Goal: Information Seeking & Learning: Learn about a topic

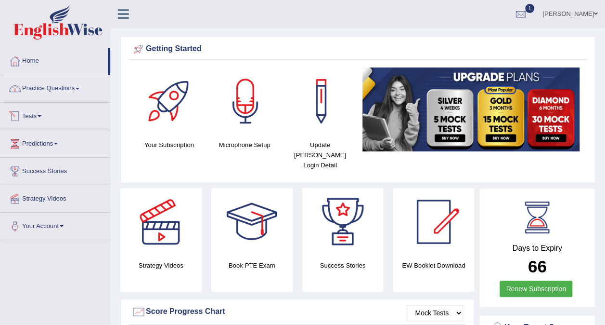
click at [72, 90] on link "Practice Questions" at bounding box center [55, 87] width 110 height 24
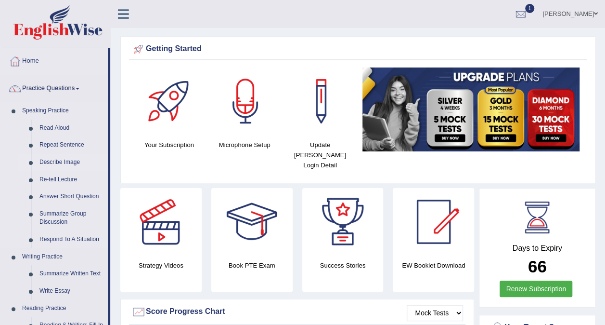
click at [62, 162] on link "Describe Image" at bounding box center [71, 162] width 73 height 17
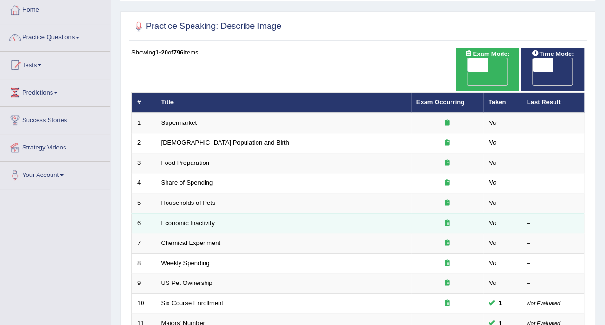
scroll to position [48, 0]
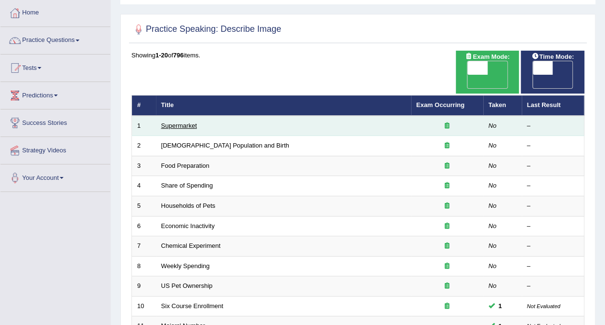
click at [187, 122] on link "Supermarket" at bounding box center [179, 125] width 36 height 7
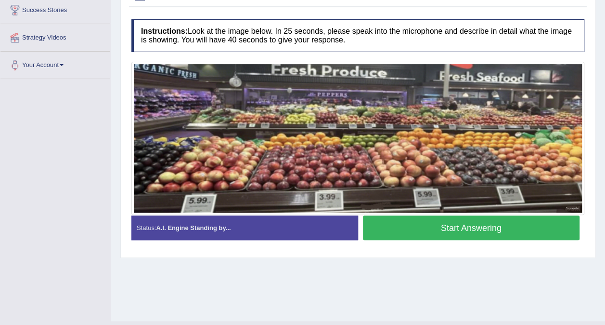
scroll to position [133, 0]
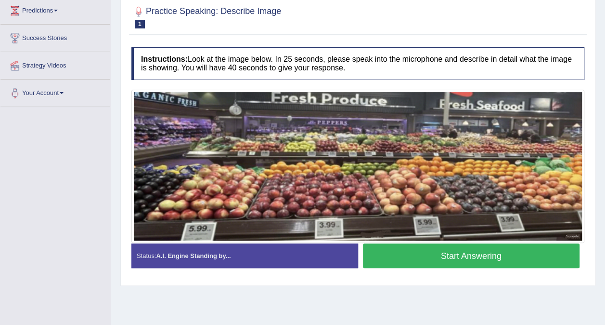
click at [454, 254] on button "Start Answering" at bounding box center [471, 255] width 217 height 25
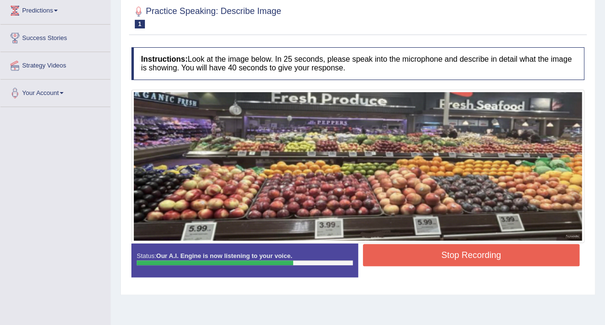
click at [505, 256] on button "Stop Recording" at bounding box center [471, 255] width 217 height 22
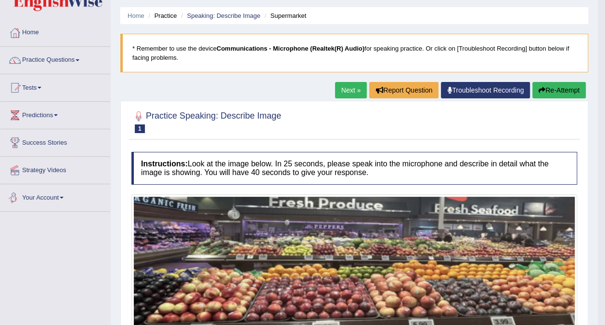
scroll to position [0, 0]
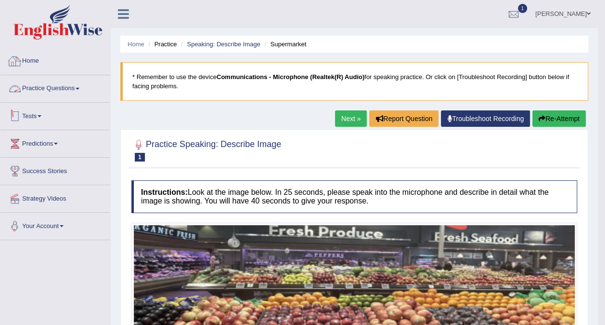
click at [59, 95] on link "Practice Questions" at bounding box center [55, 87] width 110 height 24
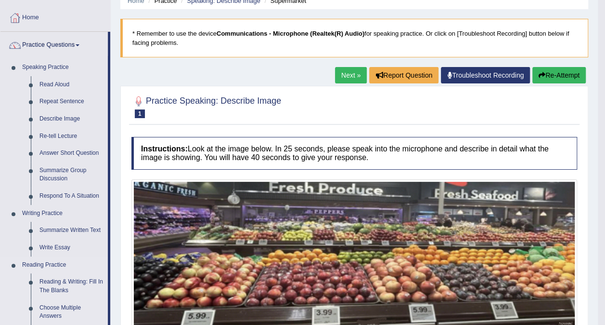
scroll to position [96, 0]
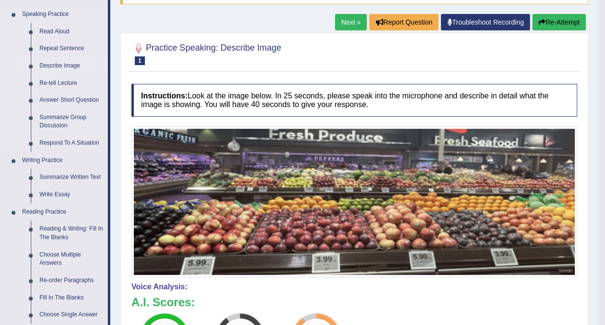
click at [52, 66] on link "Describe Image" at bounding box center [71, 65] width 73 height 17
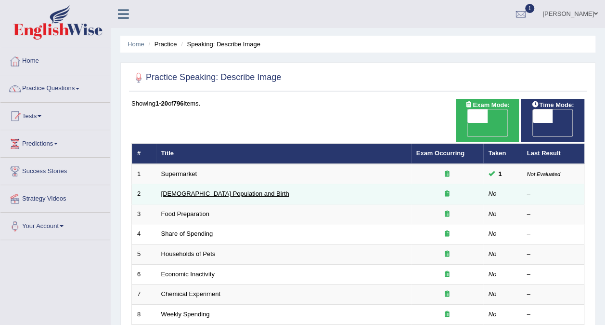
click at [205, 190] on link "[DEMOGRAPHIC_DATA] Population and Birth" at bounding box center [225, 193] width 128 height 7
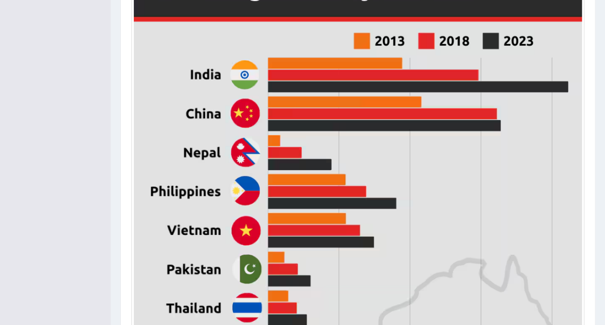
scroll to position [530, 0]
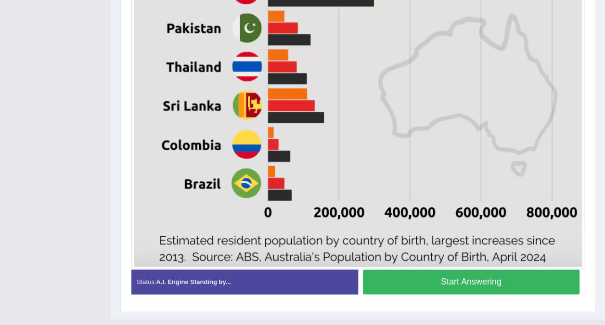
click at [432, 284] on button "Start Answering" at bounding box center [471, 281] width 217 height 25
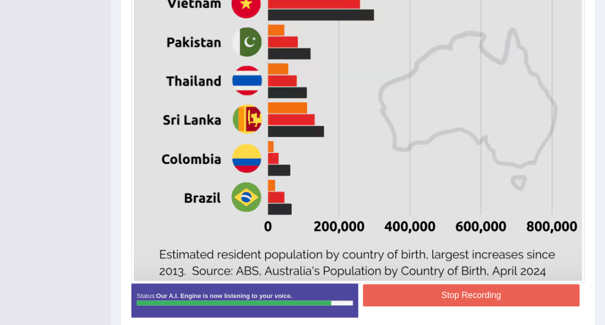
scroll to position [556, 0]
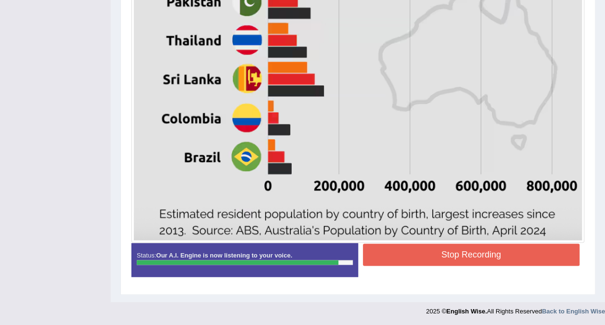
click at [411, 255] on button "Stop Recording" at bounding box center [471, 254] width 217 height 22
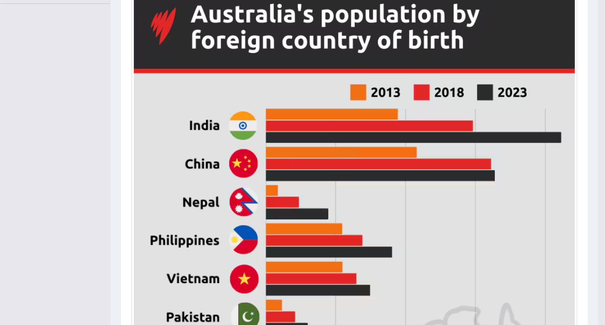
scroll to position [0, 0]
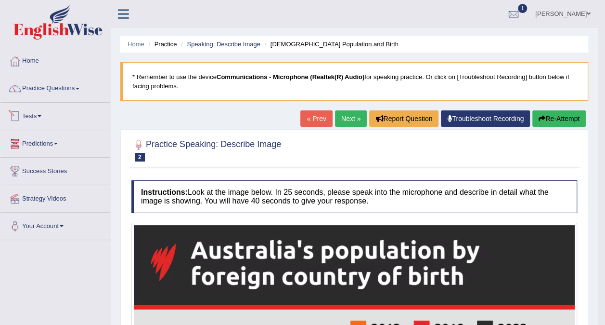
click at [81, 93] on link "Practice Questions" at bounding box center [55, 87] width 110 height 24
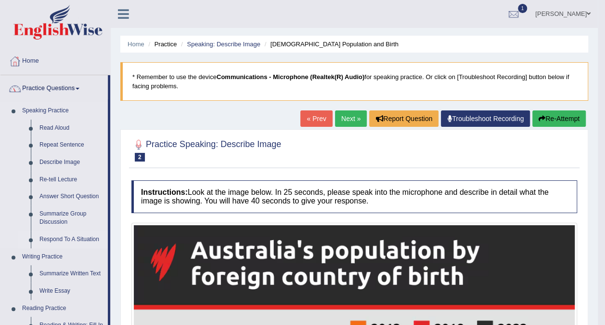
scroll to position [48, 0]
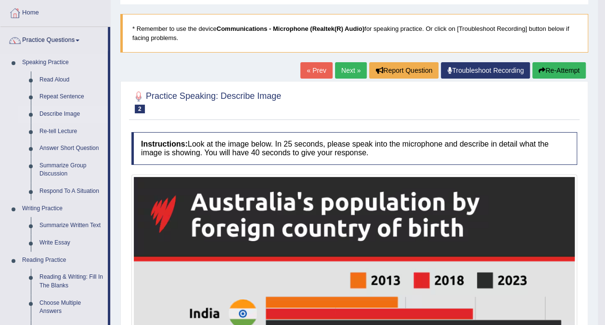
click at [69, 114] on link "Describe Image" at bounding box center [71, 113] width 73 height 17
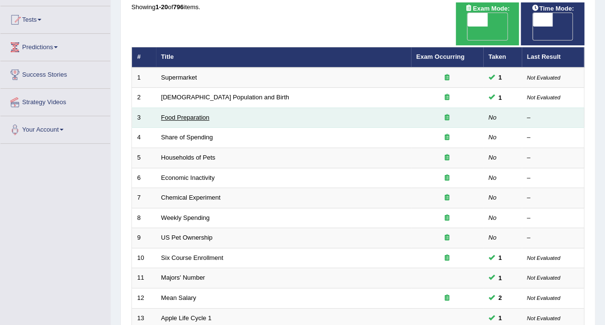
click at [172, 114] on link "Food Preparation" at bounding box center [185, 117] width 48 height 7
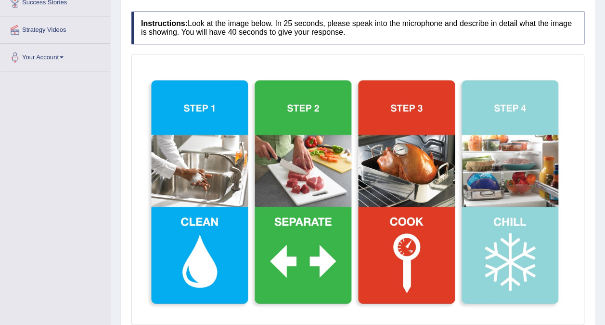
scroll to position [241, 0]
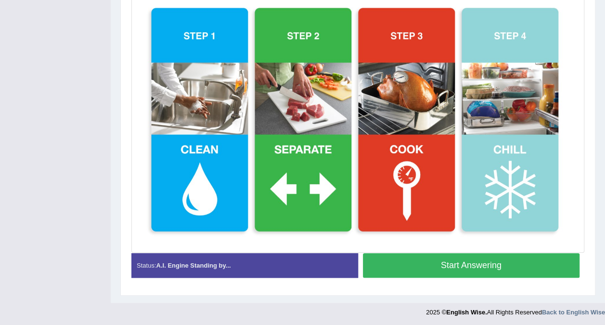
click at [488, 266] on button "Start Answering" at bounding box center [471, 265] width 217 height 25
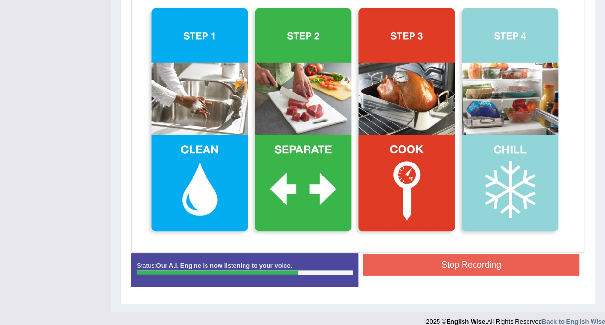
click at [418, 267] on button "Stop Recording" at bounding box center [471, 264] width 217 height 22
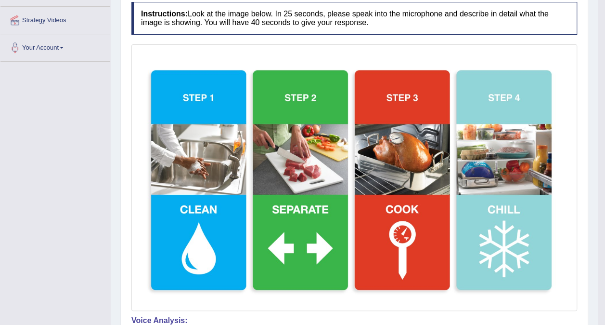
scroll to position [96, 0]
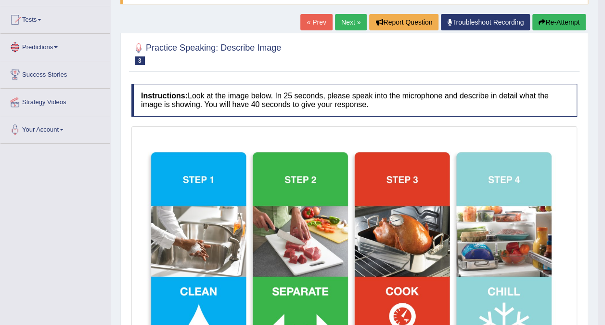
click at [85, 53] on link "Predictions" at bounding box center [55, 46] width 110 height 24
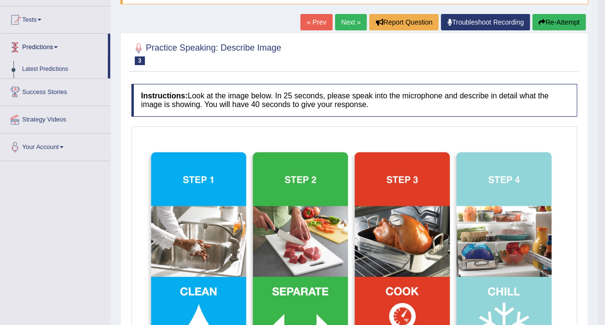
click at [57, 54] on link "Predictions" at bounding box center [53, 46] width 107 height 24
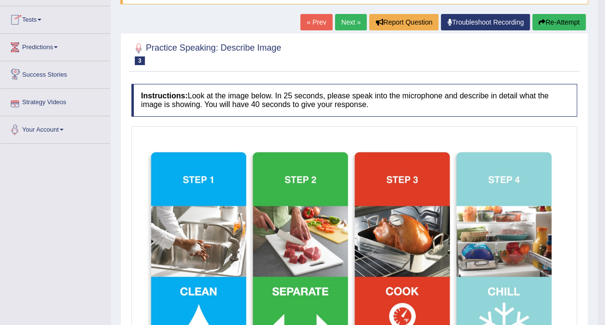
click at [64, 44] on link "Predictions" at bounding box center [55, 46] width 110 height 24
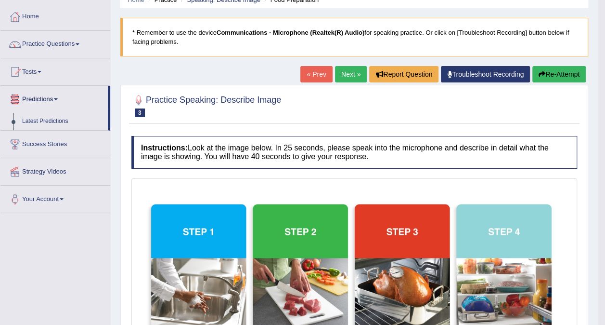
scroll to position [0, 0]
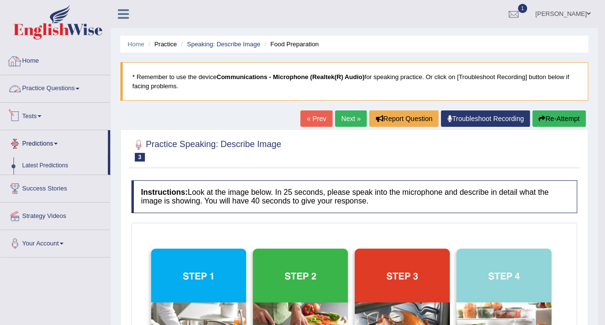
click at [53, 89] on link "Practice Questions" at bounding box center [55, 87] width 110 height 24
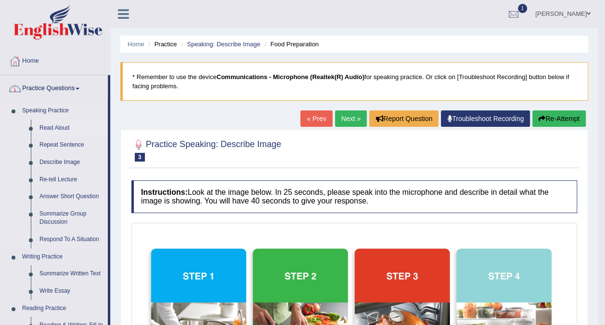
click at [63, 123] on link "Read Aloud" at bounding box center [71, 127] width 73 height 17
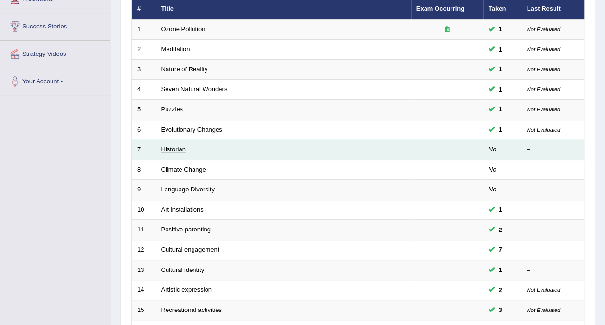
scroll to position [144, 0]
click at [172, 145] on link "Historian" at bounding box center [173, 148] width 25 height 7
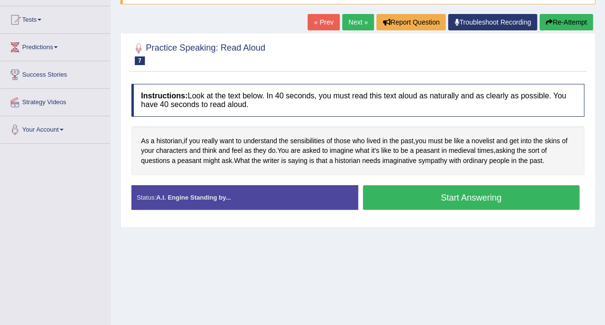
click at [446, 191] on button "Start Answering" at bounding box center [471, 197] width 217 height 25
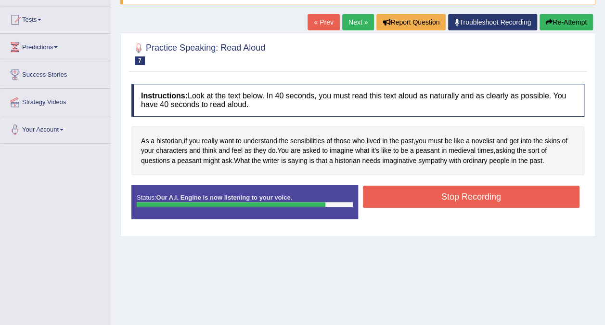
click at [490, 197] on button "Stop Recording" at bounding box center [471, 196] width 217 height 22
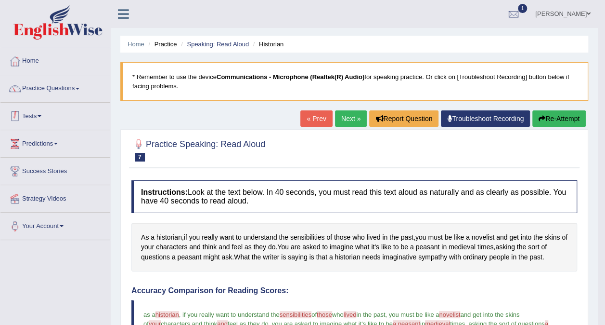
click at [79, 92] on link "Practice Questions" at bounding box center [55, 87] width 110 height 24
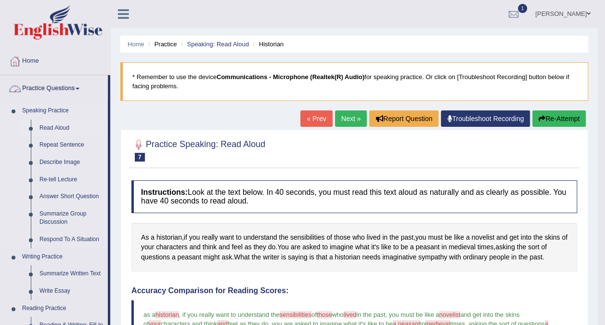
click at [63, 130] on link "Read Aloud" at bounding box center [71, 127] width 73 height 17
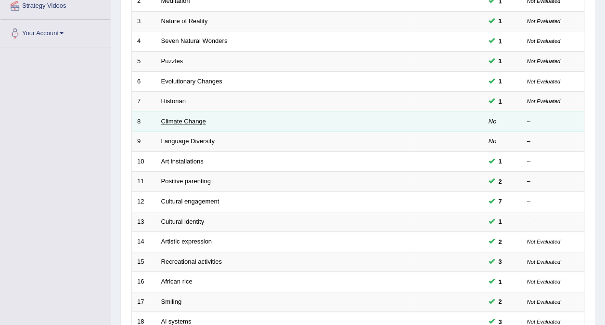
click at [187, 118] on link "Climate Change" at bounding box center [183, 121] width 45 height 7
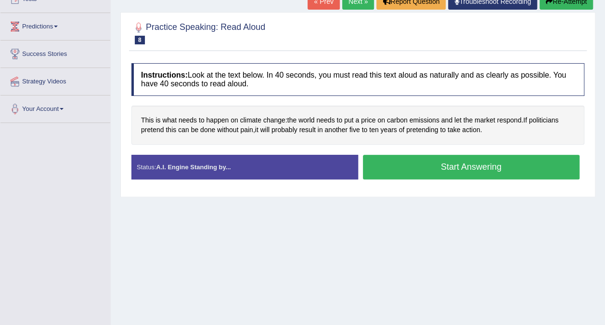
scroll to position [96, 0]
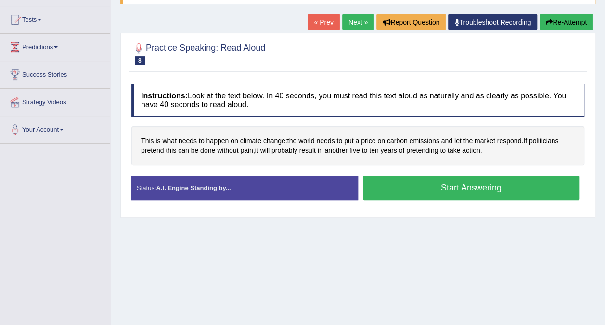
click at [419, 184] on button "Start Answering" at bounding box center [471, 187] width 217 height 25
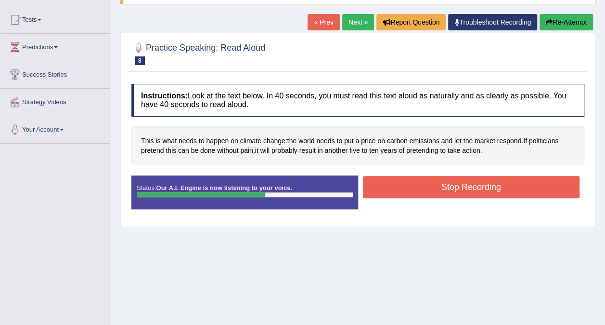
click at [469, 185] on button "Stop Recording" at bounding box center [471, 187] width 217 height 22
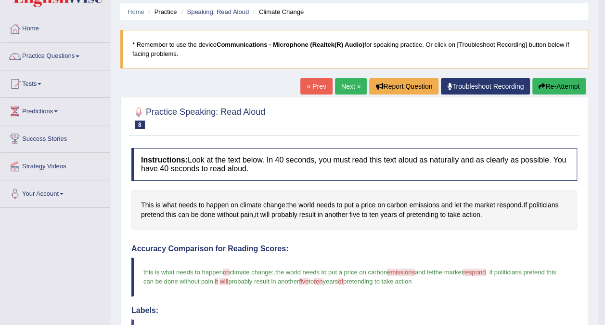
scroll to position [0, 0]
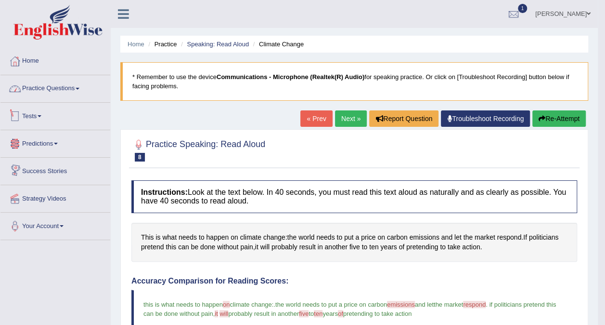
click at [60, 86] on link "Practice Questions" at bounding box center [55, 87] width 110 height 24
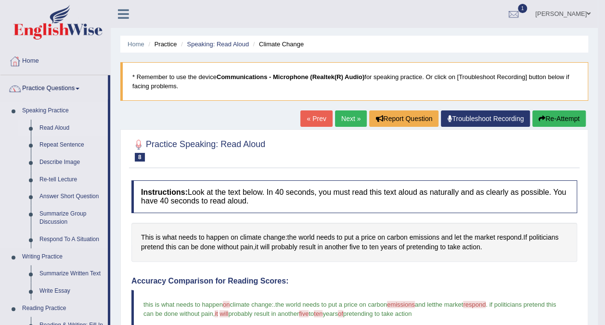
click at [56, 128] on link "Read Aloud" at bounding box center [71, 127] width 73 height 17
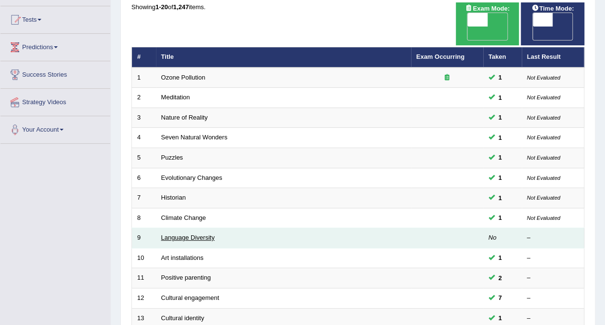
click at [205, 234] on link "Language Diversity" at bounding box center [187, 237] width 53 height 7
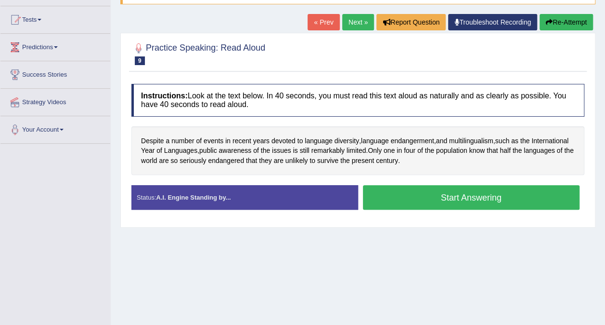
scroll to position [144, 0]
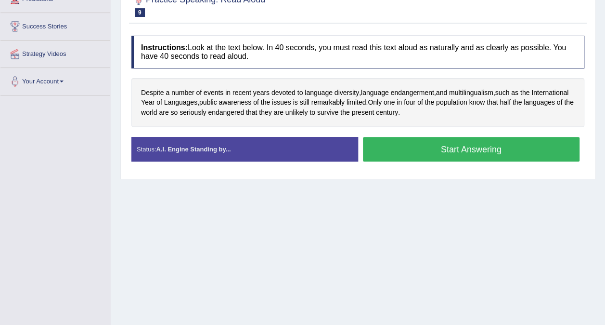
click at [444, 144] on button "Start Answering" at bounding box center [471, 149] width 217 height 25
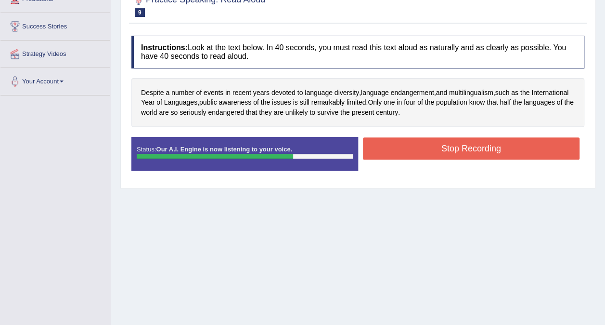
click at [476, 144] on button "Stop Recording" at bounding box center [471, 148] width 217 height 22
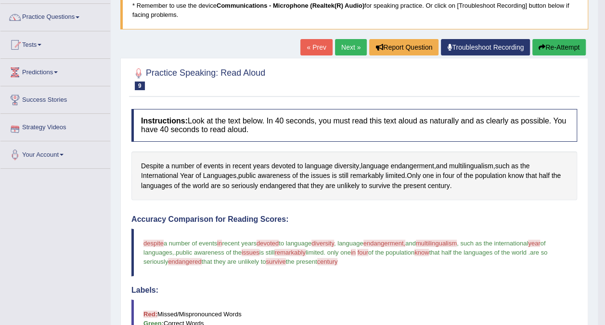
scroll to position [0, 0]
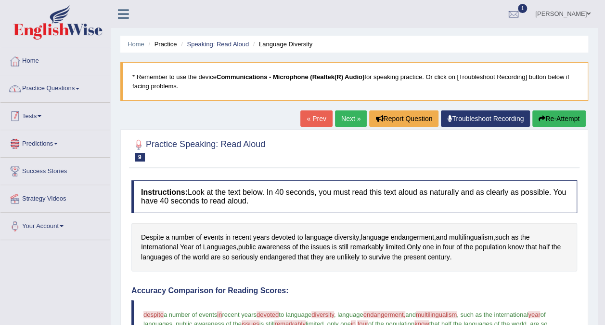
click at [93, 89] on link "Practice Questions" at bounding box center [55, 87] width 110 height 24
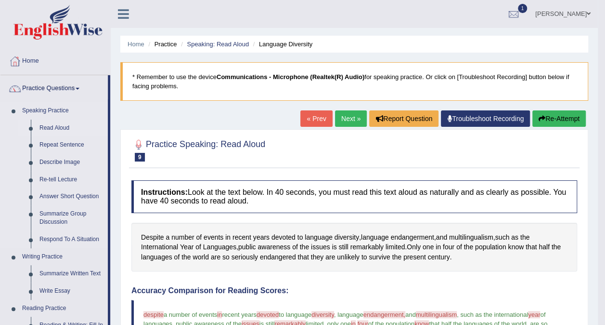
click at [55, 124] on link "Read Aloud" at bounding box center [71, 127] width 73 height 17
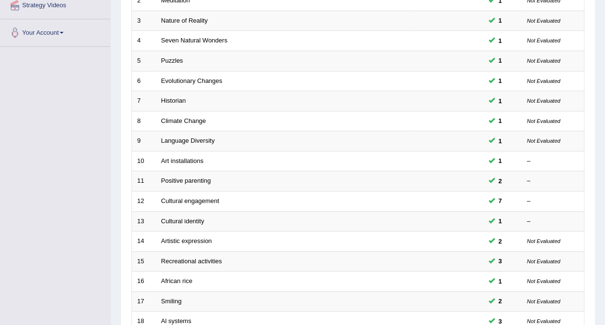
scroll to position [308, 0]
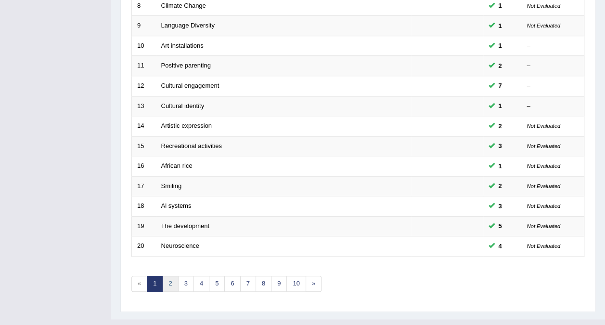
click at [173, 276] on link "2" at bounding box center [170, 284] width 16 height 16
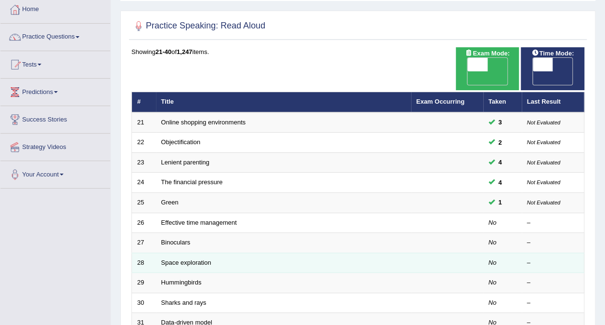
scroll to position [96, 0]
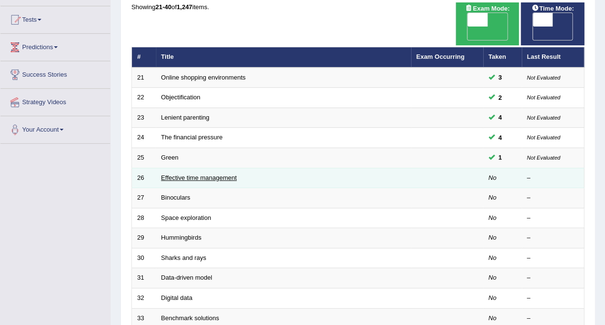
click at [197, 174] on link "Effective time management" at bounding box center [199, 177] width 76 height 7
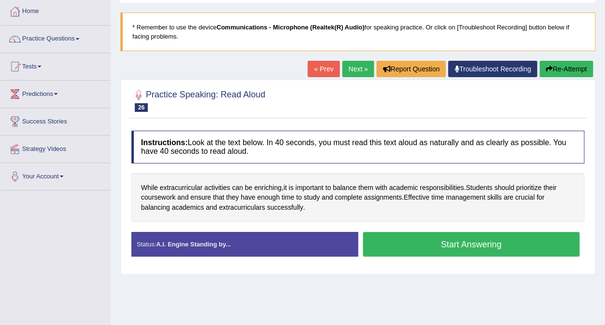
scroll to position [96, 0]
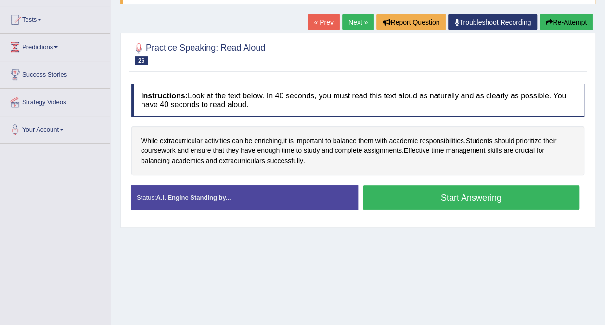
click at [433, 200] on button "Start Answering" at bounding box center [471, 197] width 217 height 25
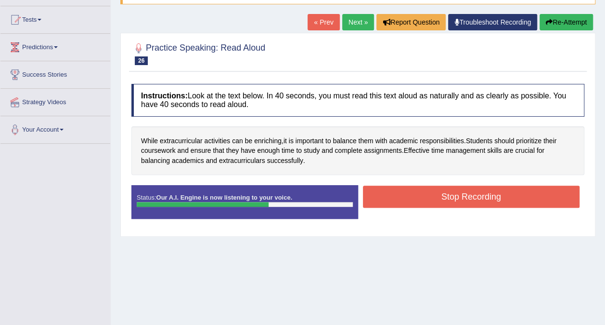
click at [413, 197] on button "Stop Recording" at bounding box center [471, 196] width 217 height 22
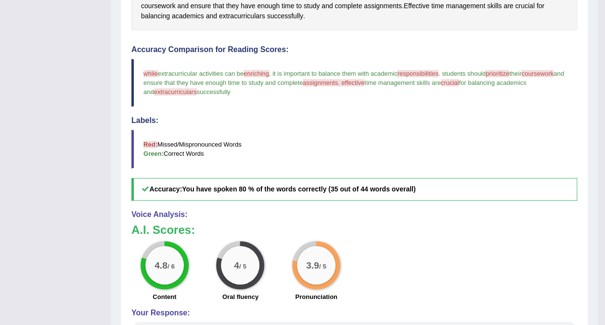
scroll to position [0, 0]
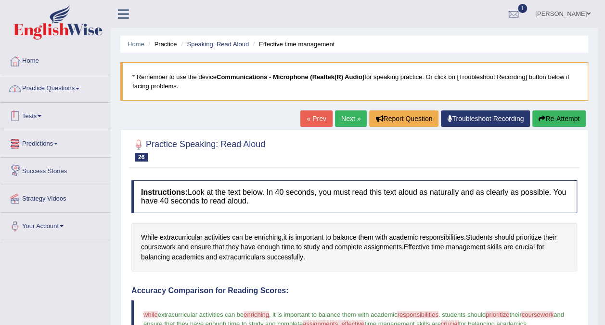
click at [64, 93] on link "Practice Questions" at bounding box center [55, 87] width 110 height 24
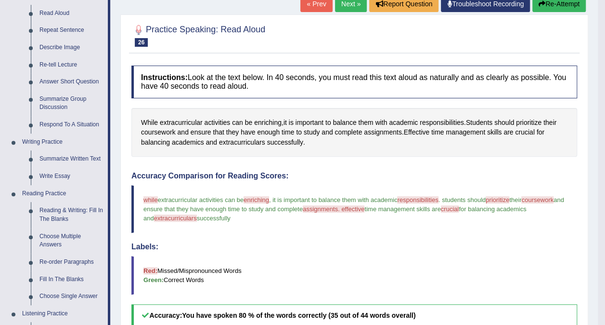
scroll to position [96, 0]
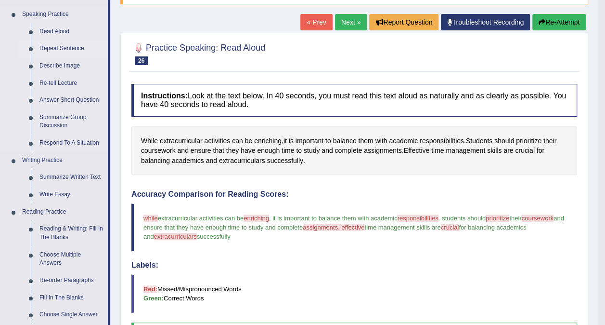
click at [65, 48] on link "Repeat Sentence" at bounding box center [71, 48] width 73 height 17
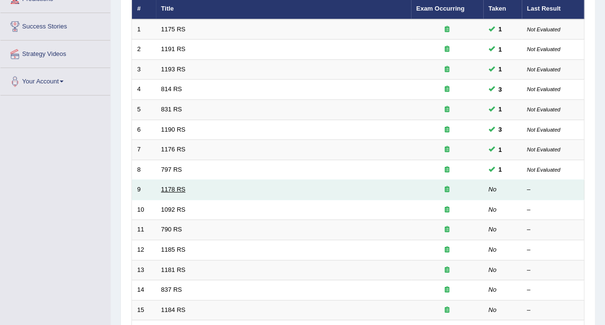
click at [181, 185] on link "1178 RS" at bounding box center [173, 188] width 25 height 7
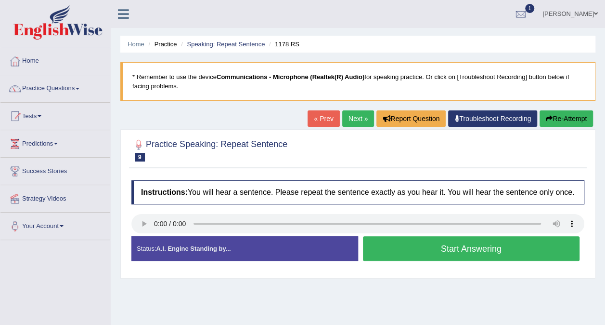
click at [441, 244] on button "Start Answering" at bounding box center [471, 248] width 217 height 25
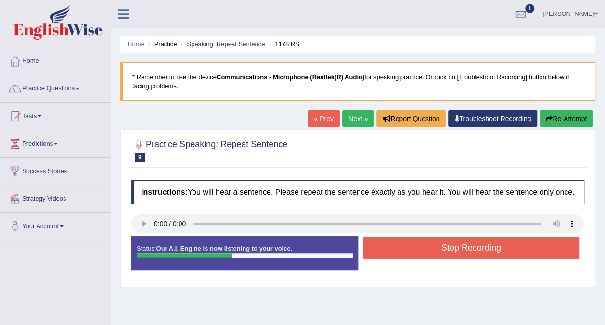
click at [446, 248] on button "Stop Recording" at bounding box center [471, 247] width 217 height 22
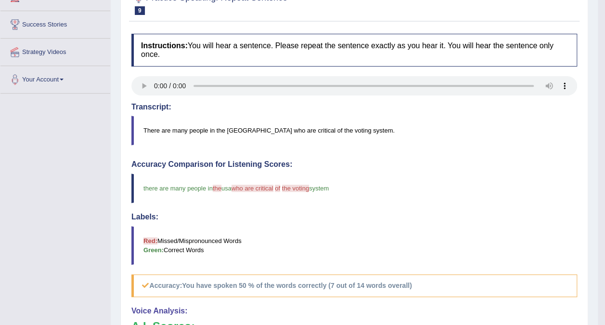
scroll to position [48, 0]
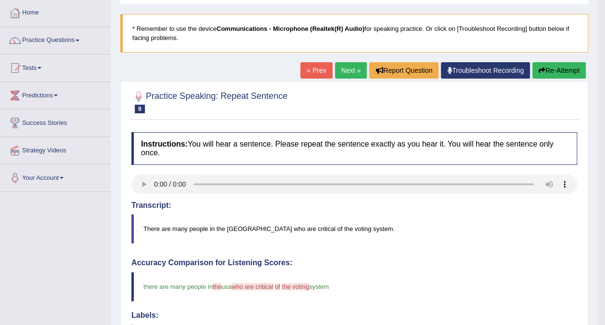
click at [558, 68] on button "Re-Attempt" at bounding box center [559, 70] width 53 height 16
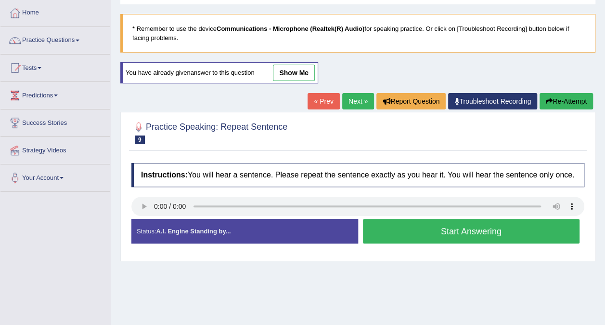
scroll to position [48, 0]
click at [406, 226] on button "Start Answering" at bounding box center [471, 231] width 217 height 25
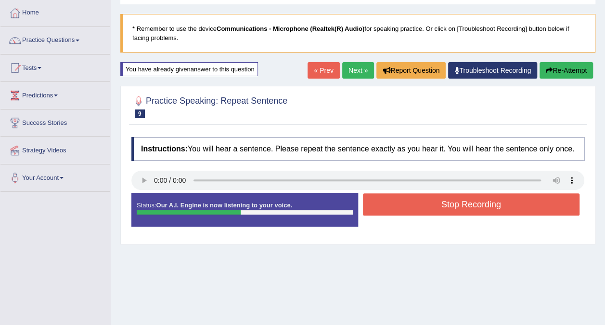
click at [407, 208] on button "Stop Recording" at bounding box center [471, 204] width 217 height 22
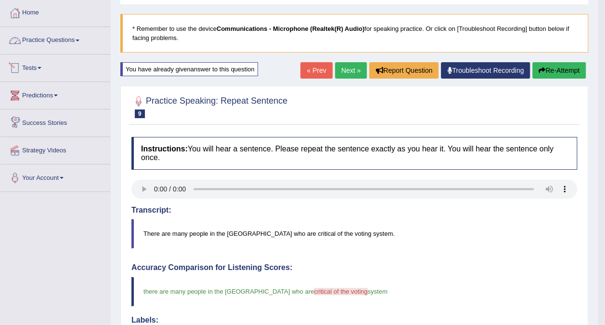
click at [76, 43] on link "Practice Questions" at bounding box center [55, 39] width 110 height 24
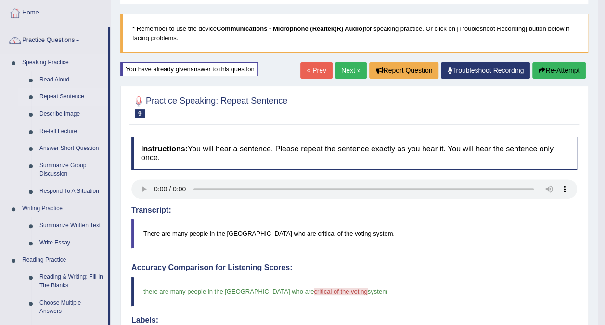
click at [69, 98] on link "Repeat Sentence" at bounding box center [71, 96] width 73 height 17
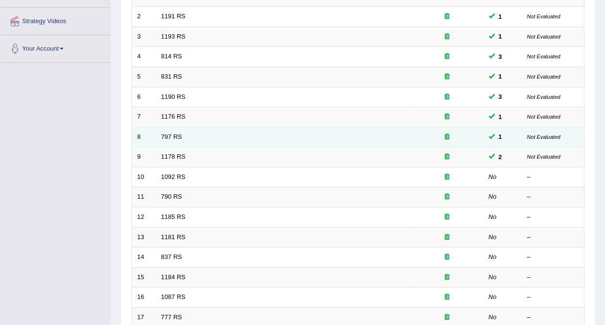
scroll to position [193, 0]
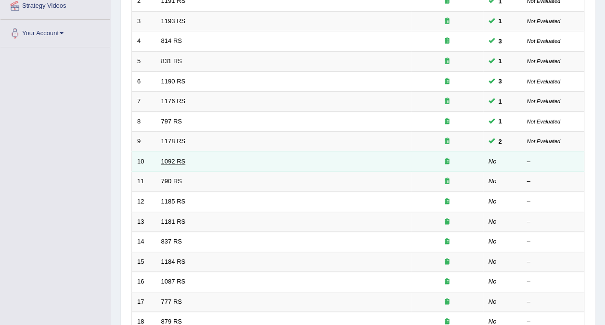
click at [171, 158] on link "1092 RS" at bounding box center [173, 161] width 25 height 7
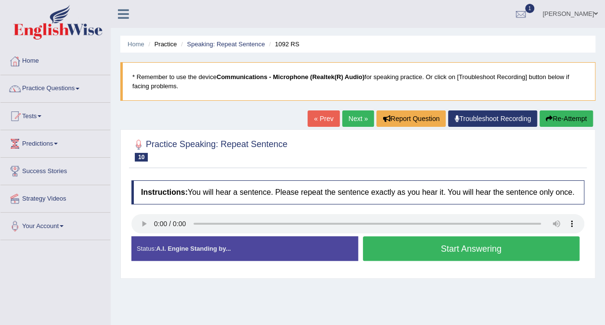
click at [393, 249] on button "Start Answering" at bounding box center [471, 248] width 217 height 25
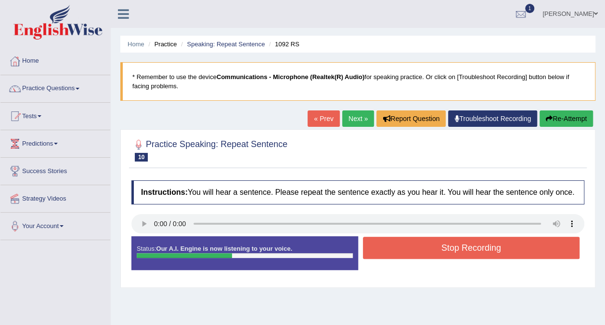
click at [395, 250] on button "Stop Recording" at bounding box center [471, 247] width 217 height 22
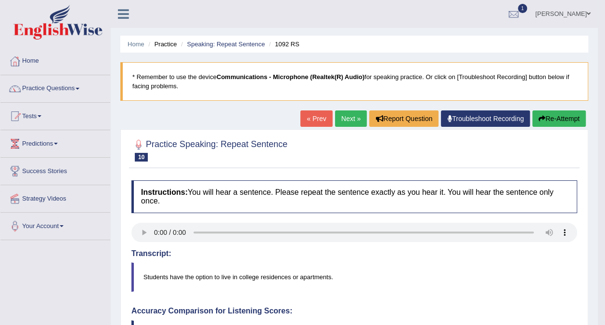
click at [554, 114] on button "Re-Attempt" at bounding box center [559, 118] width 53 height 16
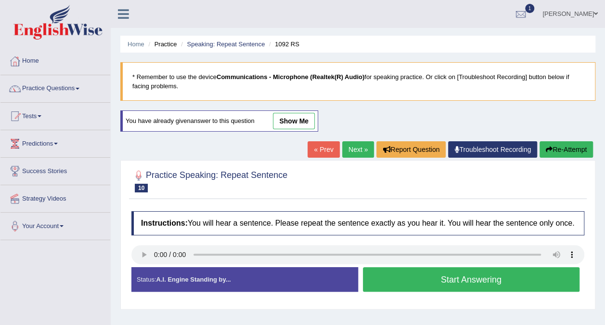
click at [417, 280] on button "Start Answering" at bounding box center [471, 279] width 217 height 25
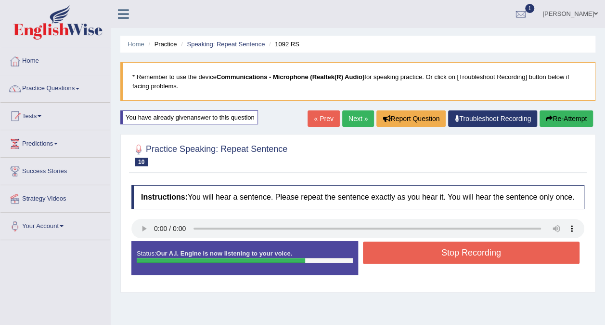
click at [425, 255] on button "Stop Recording" at bounding box center [471, 252] width 217 height 22
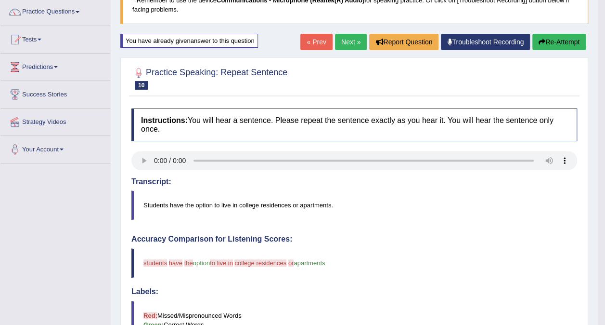
scroll to position [48, 0]
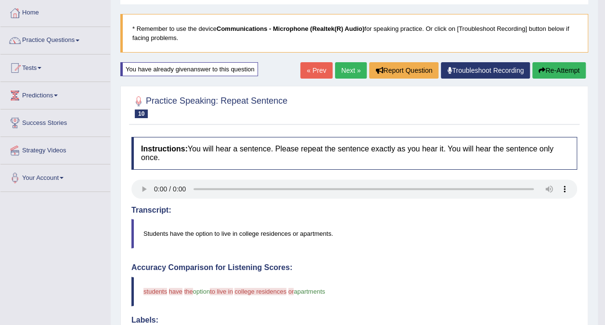
click at [553, 68] on button "Re-Attempt" at bounding box center [559, 70] width 53 height 16
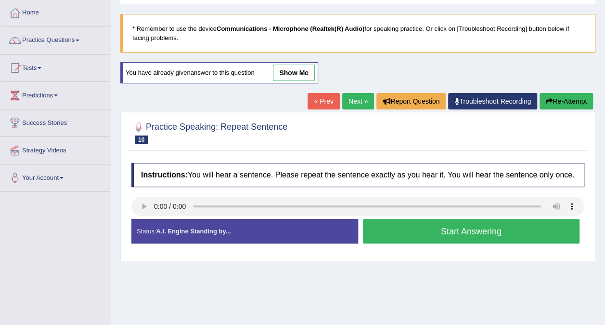
click at [412, 227] on button "Start Answering" at bounding box center [471, 231] width 217 height 25
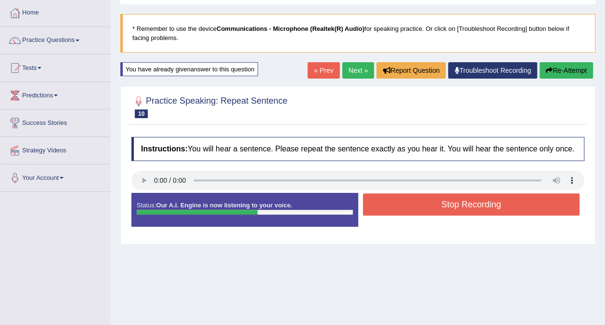
click at [411, 208] on button "Stop Recording" at bounding box center [471, 204] width 217 height 22
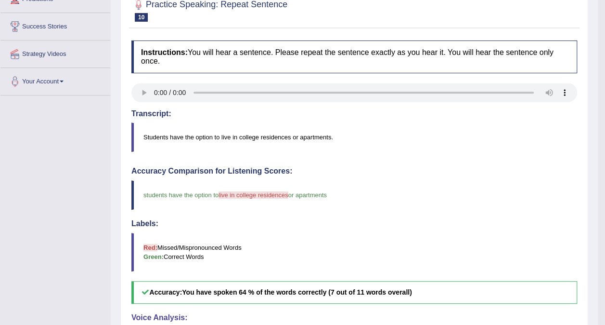
scroll to position [96, 0]
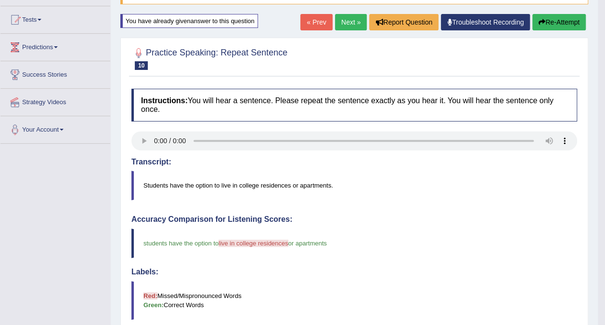
click at [567, 17] on button "Re-Attempt" at bounding box center [559, 22] width 53 height 16
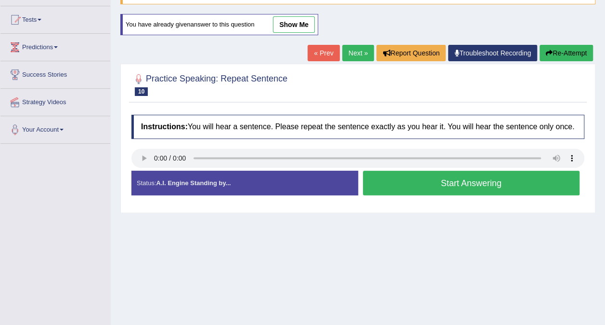
click at [390, 184] on button "Start Answering" at bounding box center [471, 183] width 217 height 25
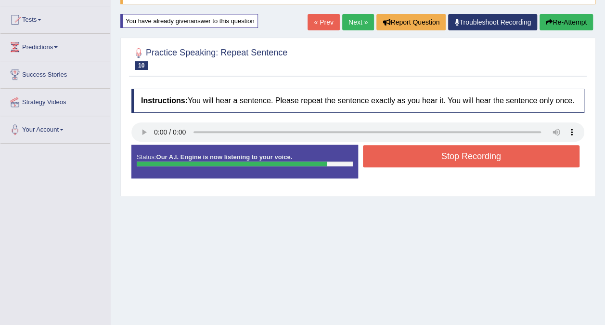
click at [436, 153] on button "Stop Recording" at bounding box center [471, 156] width 217 height 22
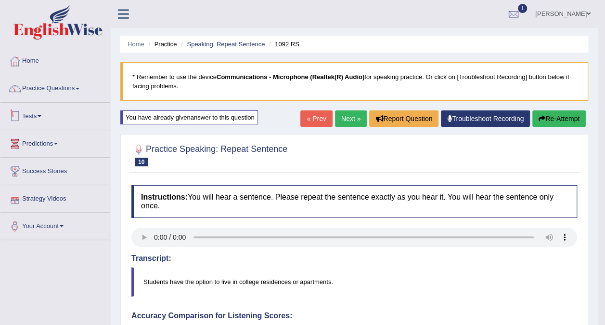
click at [81, 91] on link "Practice Questions" at bounding box center [55, 87] width 110 height 24
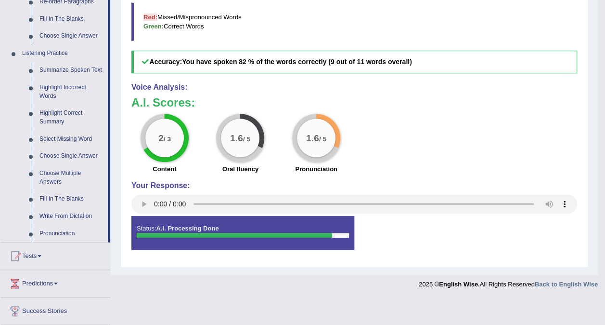
scroll to position [385, 0]
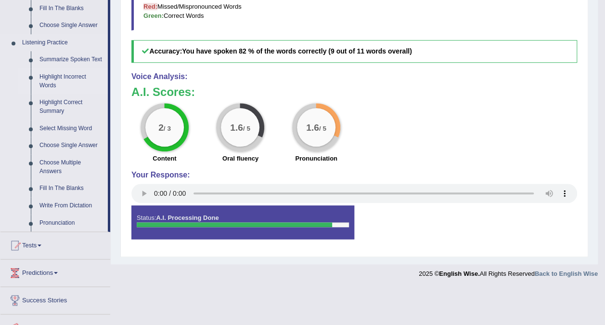
click at [79, 76] on link "Highlight Incorrect Words" at bounding box center [71, 81] width 73 height 26
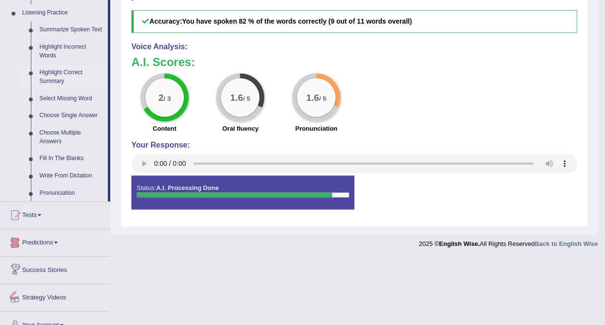
scroll to position [338, 0]
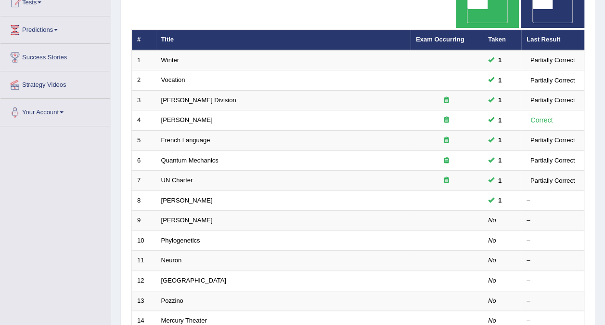
scroll to position [193, 0]
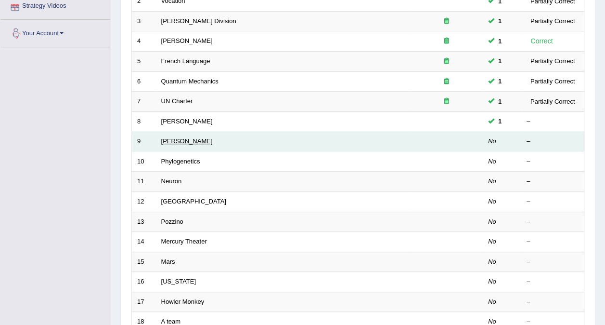
click at [176, 137] on link "[PERSON_NAME]" at bounding box center [187, 140] width 52 height 7
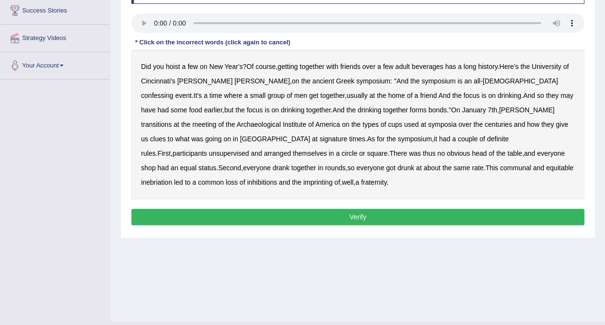
scroll to position [133, 0]
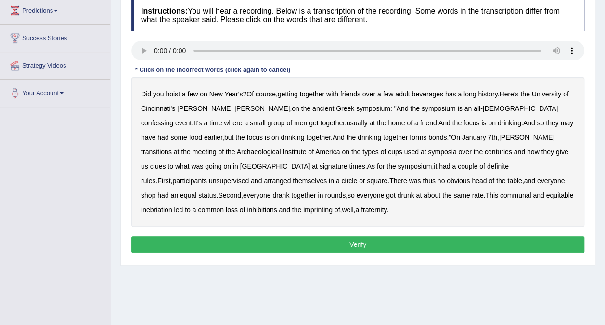
click at [401, 92] on b "adult" at bounding box center [402, 94] width 14 height 8
click at [173, 119] on b "confessing" at bounding box center [157, 123] width 32 height 8
click at [283, 152] on b "Institute" at bounding box center [295, 152] width 24 height 8
click at [320, 164] on b "signature" at bounding box center [334, 166] width 28 height 8
click at [249, 177] on b "unsupervised" at bounding box center [229, 181] width 40 height 8
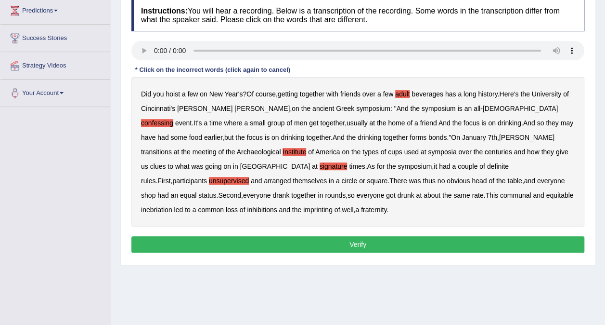
click at [172, 206] on b "inebriation" at bounding box center [156, 210] width 31 height 8
click at [283, 151] on b "Institute" at bounding box center [295, 152] width 24 height 8
click at [406, 92] on b "adult" at bounding box center [402, 94] width 14 height 8
click at [378, 243] on button "Verify" at bounding box center [357, 244] width 453 height 16
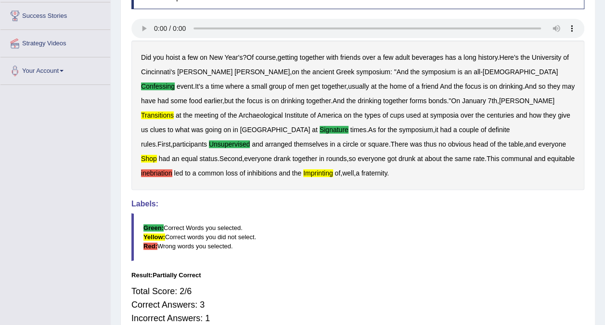
scroll to position [0, 0]
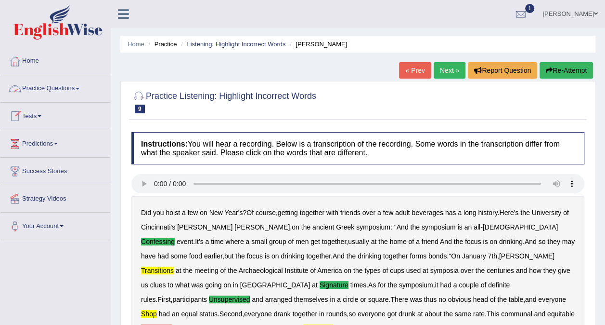
click at [73, 91] on link "Practice Questions" at bounding box center [55, 87] width 110 height 24
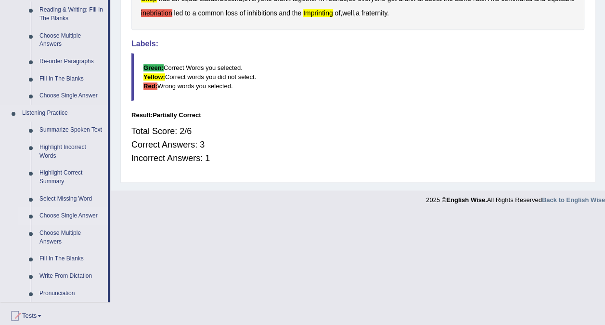
scroll to position [337, 0]
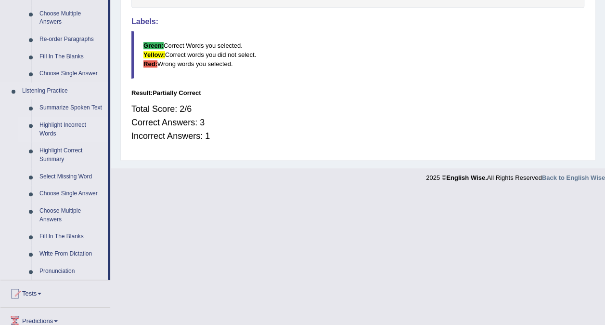
click at [72, 124] on link "Highlight Incorrect Words" at bounding box center [71, 130] width 73 height 26
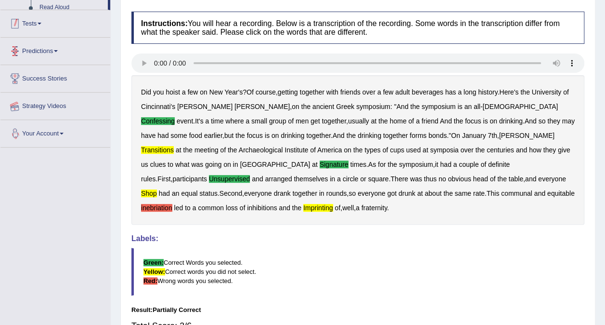
scroll to position [203, 0]
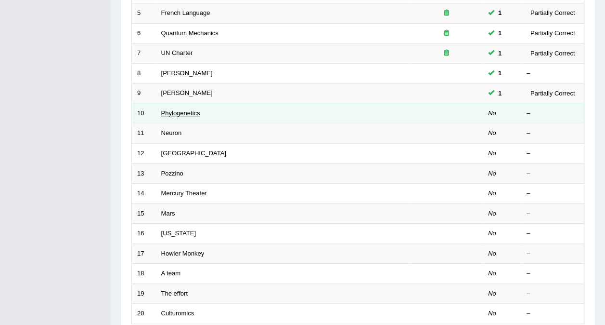
click at [173, 109] on link "Phylogenetics" at bounding box center [180, 112] width 39 height 7
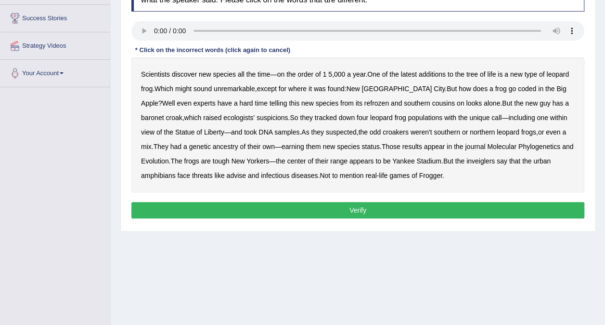
scroll to position [133, 0]
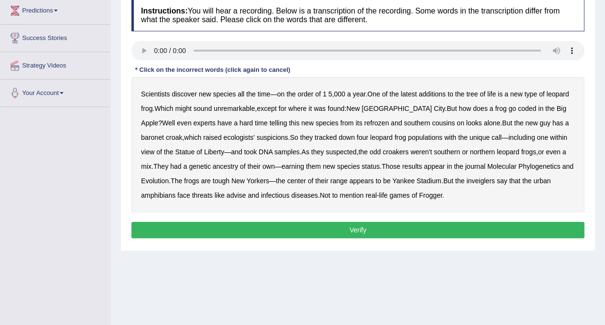
click at [565, 91] on b "leopard" at bounding box center [558, 94] width 23 height 8
click at [518, 109] on b "coded" at bounding box center [527, 109] width 18 height 8
click at [164, 133] on b "baronet" at bounding box center [152, 137] width 23 height 8
click at [487, 167] on b "Molecular" at bounding box center [501, 166] width 29 height 8
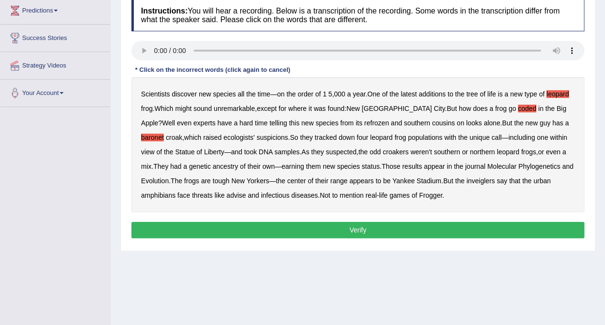
click at [480, 181] on b "inveiglers" at bounding box center [481, 181] width 28 height 8
click at [459, 227] on button "Verify" at bounding box center [357, 230] width 453 height 16
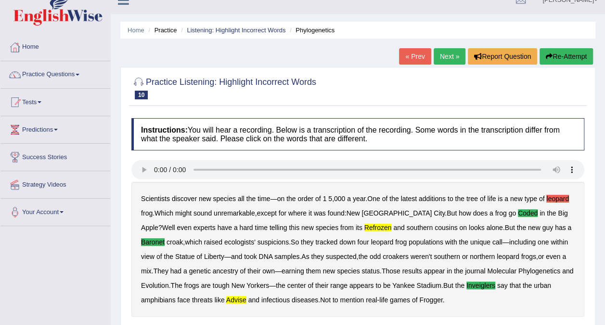
scroll to position [0, 0]
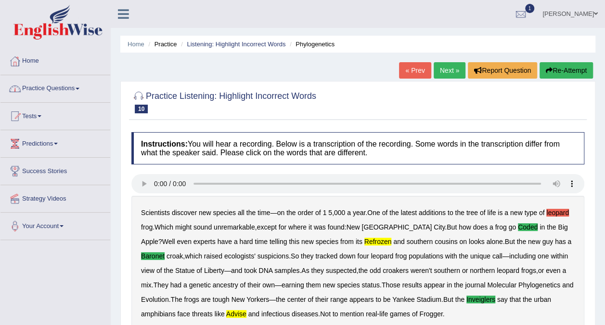
click at [69, 87] on link "Practice Questions" at bounding box center [55, 87] width 110 height 24
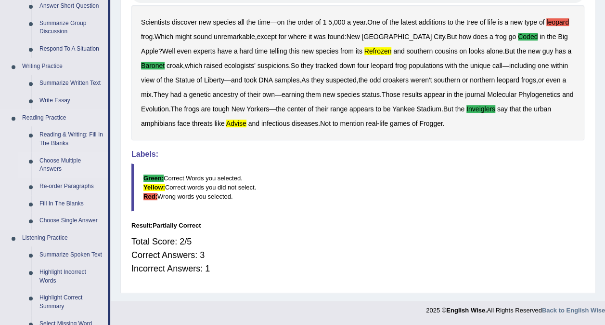
scroll to position [241, 0]
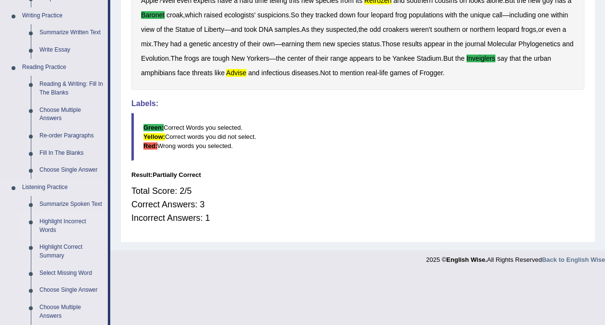
click at [69, 218] on link "Highlight Incorrect Words" at bounding box center [71, 226] width 73 height 26
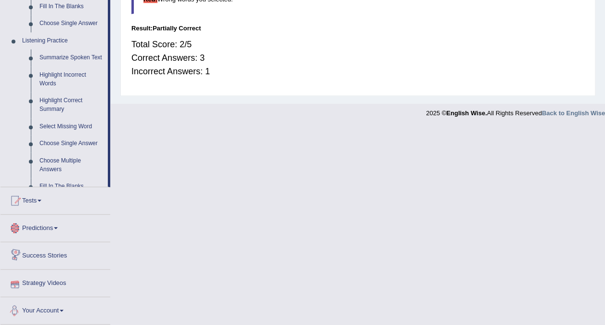
scroll to position [429, 0]
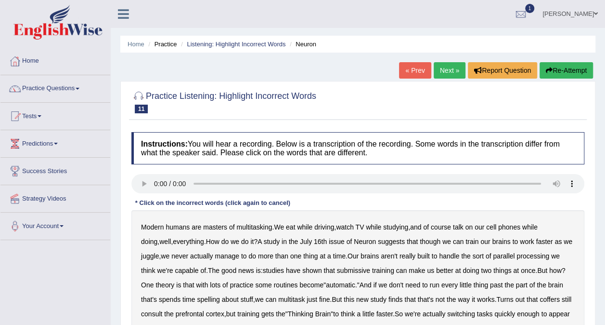
scroll to position [96, 0]
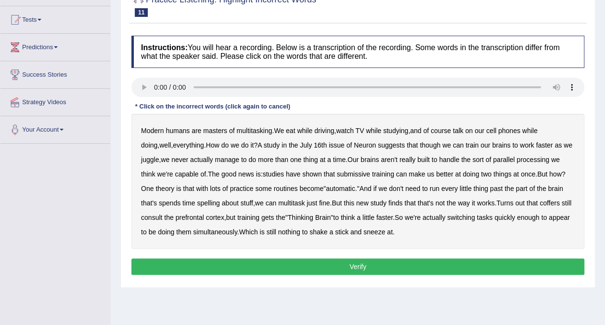
click at [560, 201] on b "coffers" at bounding box center [550, 203] width 20 height 8
click at [417, 265] on button "Verify" at bounding box center [357, 266] width 453 height 16
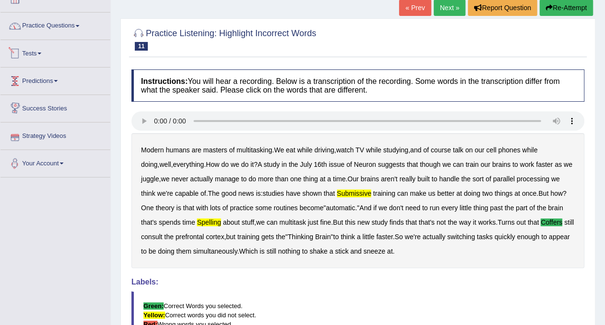
scroll to position [48, 0]
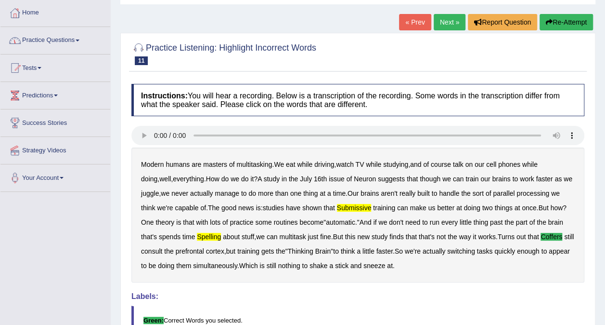
click at [72, 44] on link "Practice Questions" at bounding box center [55, 39] width 110 height 24
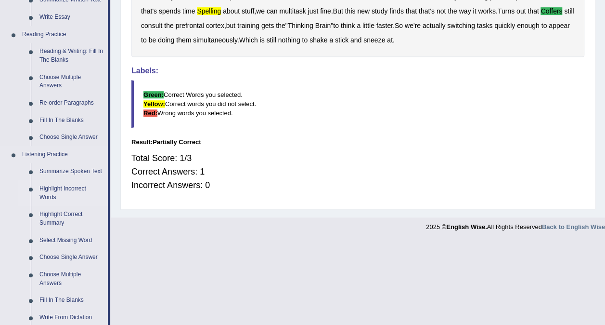
scroll to position [289, 0]
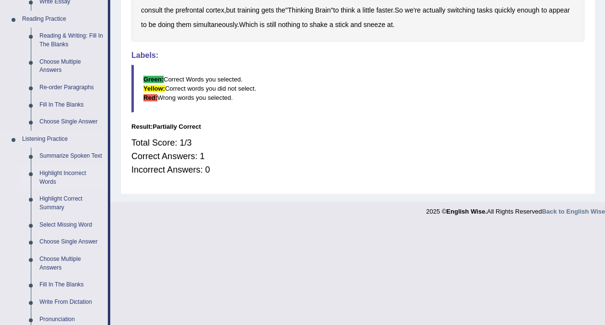
click at [72, 173] on link "Highlight Incorrect Words" at bounding box center [71, 178] width 73 height 26
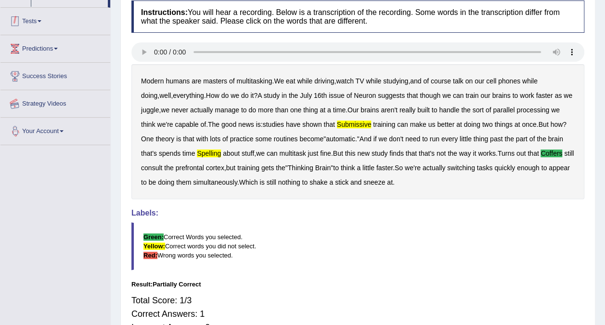
scroll to position [189, 0]
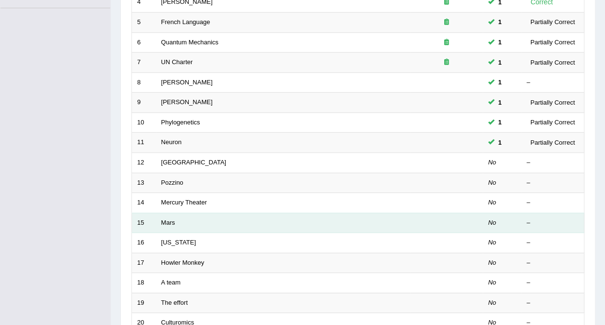
scroll to position [241, 0]
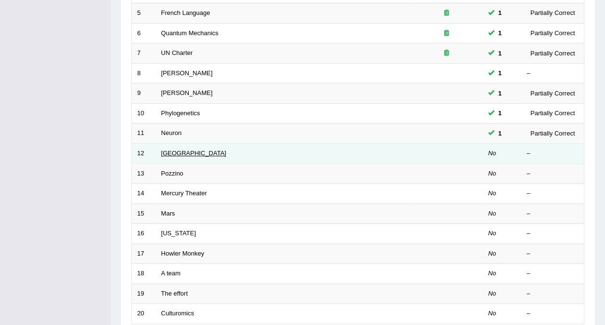
click at [174, 149] on link "[GEOGRAPHIC_DATA]" at bounding box center [193, 152] width 65 height 7
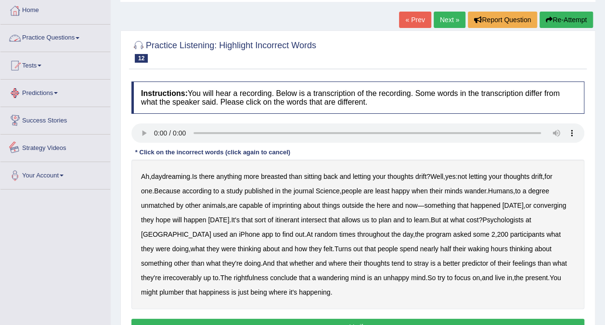
scroll to position [144, 0]
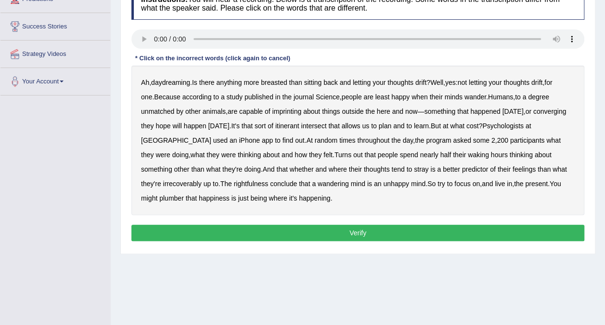
click at [166, 110] on b "unmatched" at bounding box center [157, 111] width 33 height 8
click at [162, 110] on b "unmatched" at bounding box center [157, 111] width 33 height 8
drag, startPoint x: 156, startPoint y: 181, endPoint x: 163, endPoint y: 180, distance: 7.2
click at [163, 181] on b "irrecoverably" at bounding box center [182, 184] width 39 height 8
click at [237, 184] on b "rightfulness" at bounding box center [251, 184] width 35 height 8
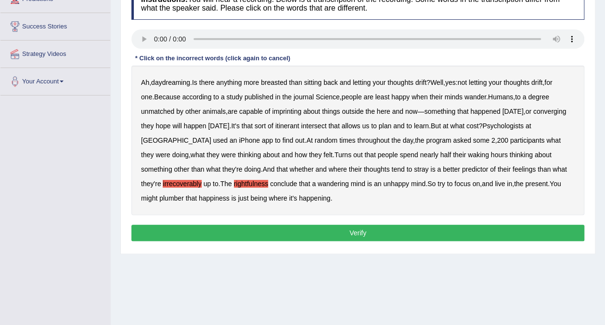
click at [159, 196] on b "plumber" at bounding box center [171, 198] width 25 height 8
click at [299, 228] on button "Verify" at bounding box center [357, 232] width 453 height 16
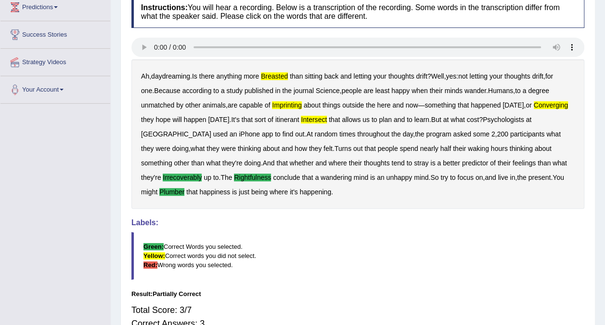
scroll to position [59, 0]
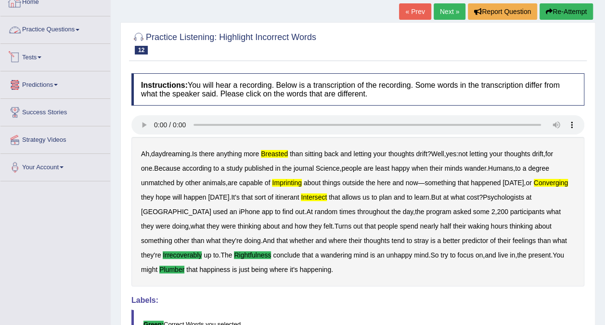
click at [69, 29] on link "Practice Questions" at bounding box center [55, 28] width 110 height 24
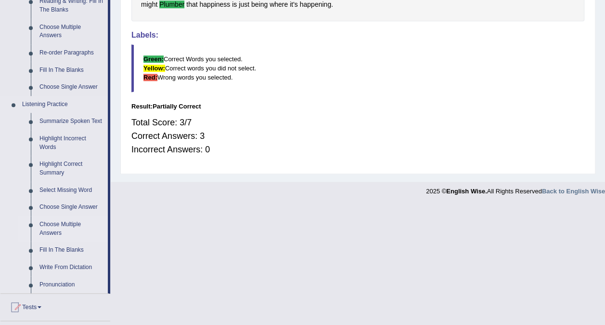
scroll to position [348, 0]
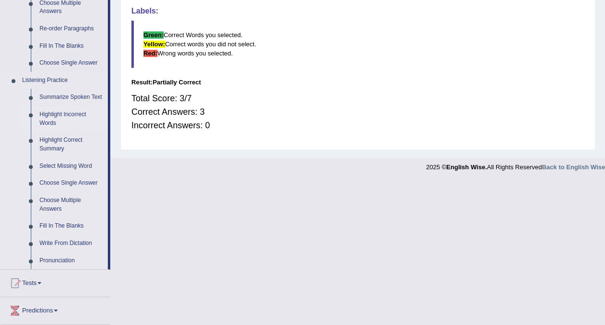
click at [65, 111] on link "Highlight Incorrect Words" at bounding box center [71, 119] width 73 height 26
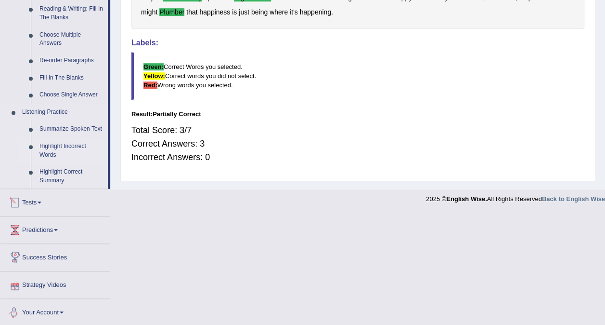
scroll to position [256, 0]
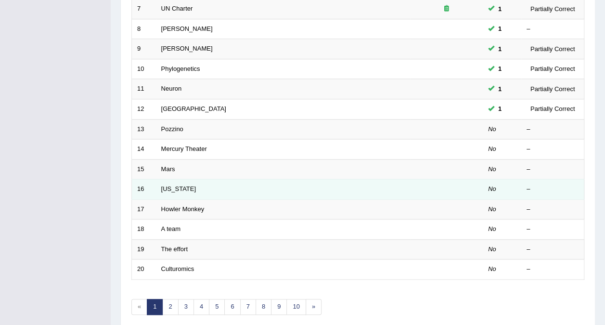
scroll to position [289, 0]
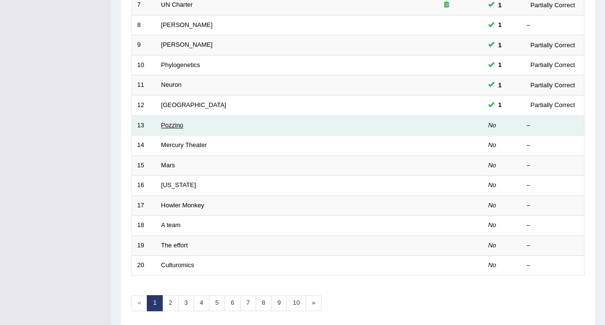
click at [173, 121] on link "Pozzino" at bounding box center [172, 124] width 22 height 7
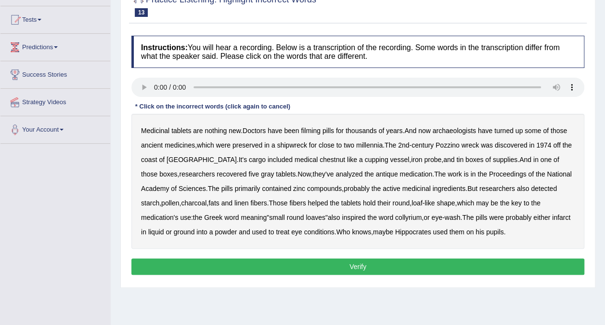
scroll to position [144, 0]
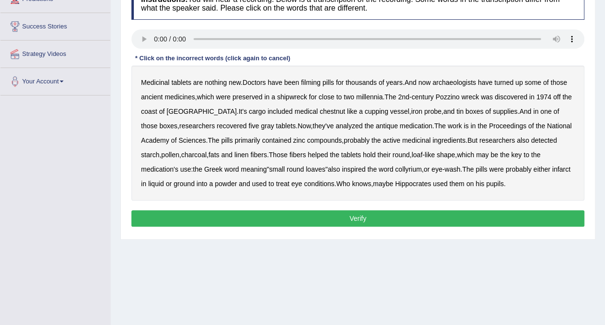
click at [154, 93] on b "ancient" at bounding box center [152, 97] width 22 height 8
click at [151, 94] on b "ancient" at bounding box center [152, 97] width 22 height 8
click at [390, 112] on b "vessel" at bounding box center [399, 111] width 19 height 8
click at [363, 155] on b "hold" at bounding box center [369, 155] width 13 height 8
click at [500, 162] on div "Medicinal tablets are nothing new . Doctors have been filming pills for thousan…" at bounding box center [357, 133] width 453 height 135
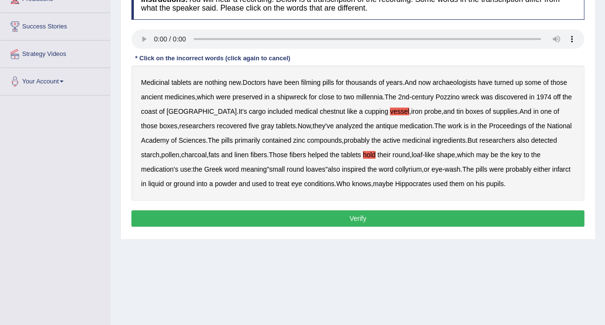
click at [552, 165] on b "infarct" at bounding box center [561, 169] width 18 height 8
click at [341, 213] on button "Verify" at bounding box center [357, 218] width 453 height 16
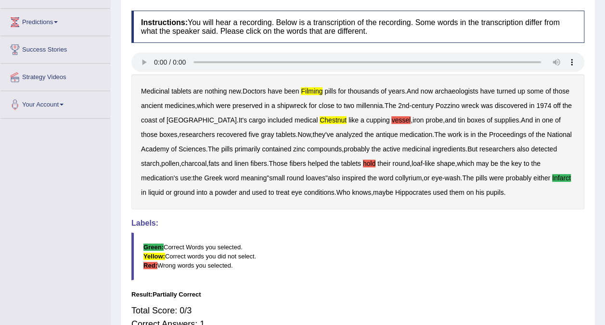
scroll to position [0, 0]
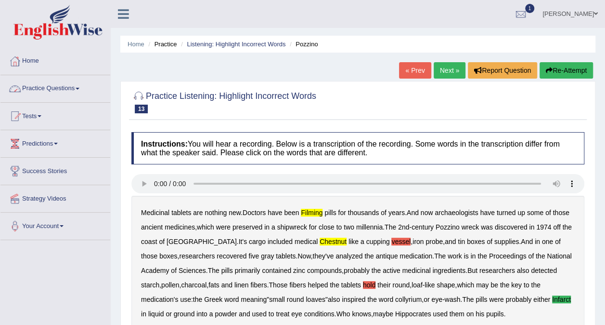
click at [92, 92] on link "Practice Questions" at bounding box center [55, 87] width 110 height 24
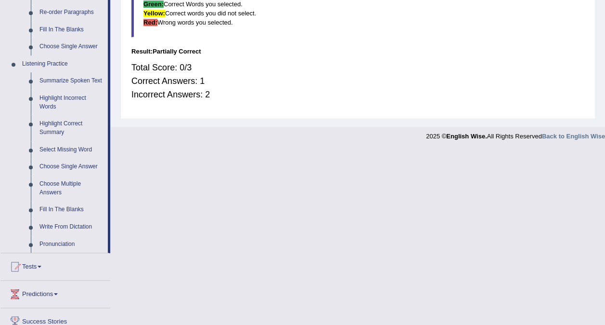
scroll to position [385, 0]
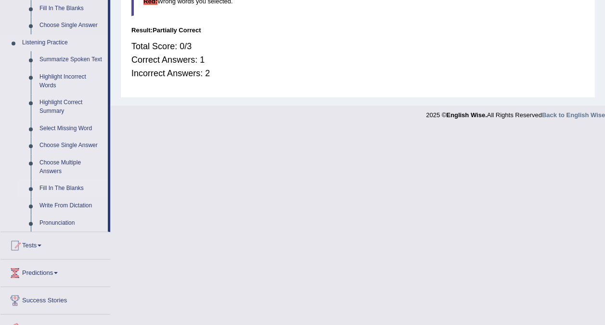
click at [74, 187] on link "Fill In The Blanks" at bounding box center [71, 188] width 73 height 17
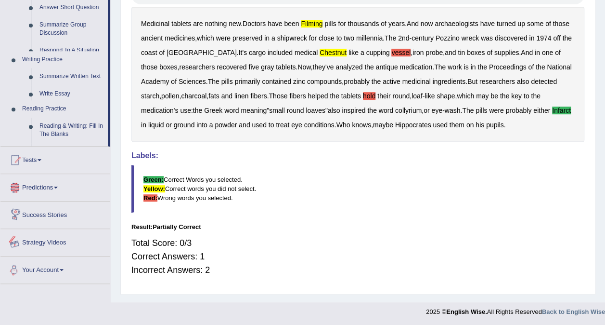
scroll to position [394, 0]
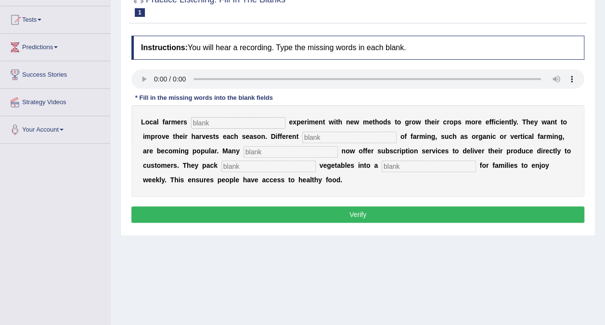
scroll to position [144, 0]
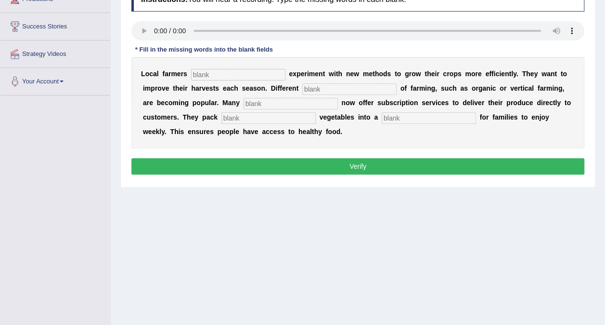
click at [235, 73] on input "text" at bounding box center [238, 75] width 94 height 12
click at [197, 69] on input "text" at bounding box center [238, 75] width 94 height 12
type input "p"
click at [302, 91] on input "text" at bounding box center [349, 89] width 94 height 12
type input "style"
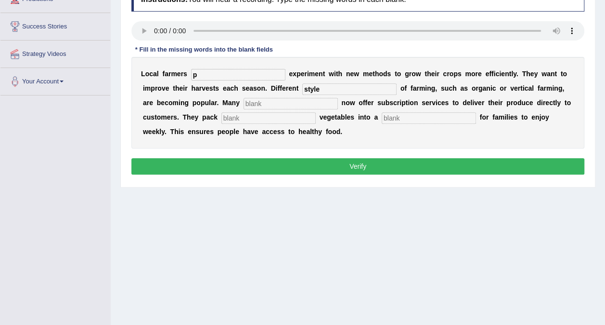
click at [244, 99] on input "text" at bounding box center [291, 104] width 94 height 12
type input "farm"
click at [222, 114] on input "text" at bounding box center [269, 118] width 94 height 12
type input "fesh"
click at [382, 117] on input "text" at bounding box center [429, 118] width 94 height 12
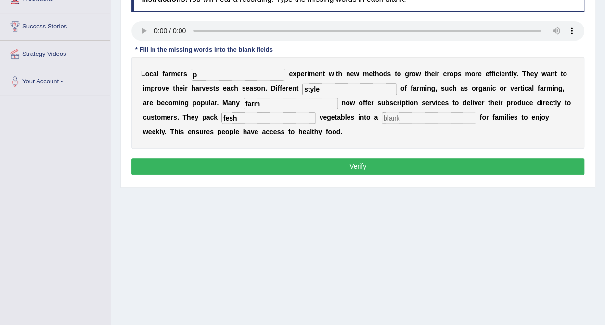
click at [237, 79] on input "p" at bounding box center [238, 75] width 94 height 12
type input "free"
click at [307, 90] on input "style" at bounding box center [349, 89] width 94 height 12
type input "styles"
click at [244, 106] on input "farm" at bounding box center [291, 104] width 94 height 12
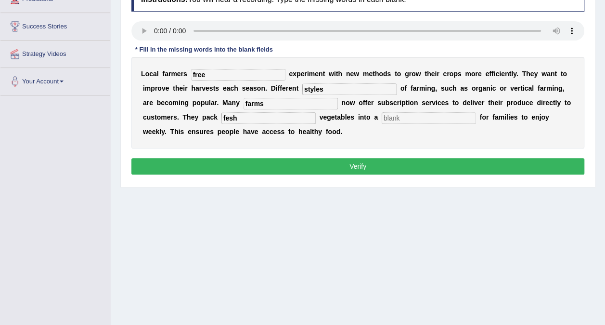
type input "farms"
click at [382, 120] on input "text" at bounding box center [429, 118] width 94 height 12
type input "box"
click at [306, 167] on button "Verify" at bounding box center [357, 166] width 453 height 16
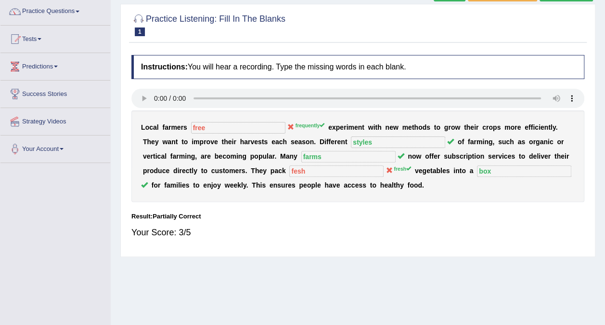
scroll to position [0, 0]
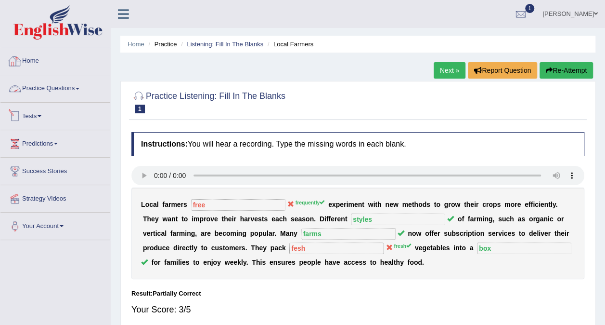
click at [76, 92] on link "Practice Questions" at bounding box center [55, 87] width 110 height 24
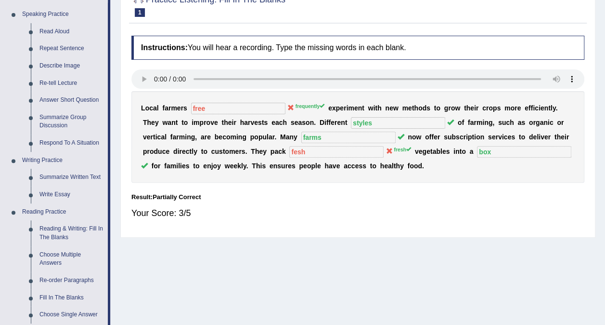
scroll to position [193, 0]
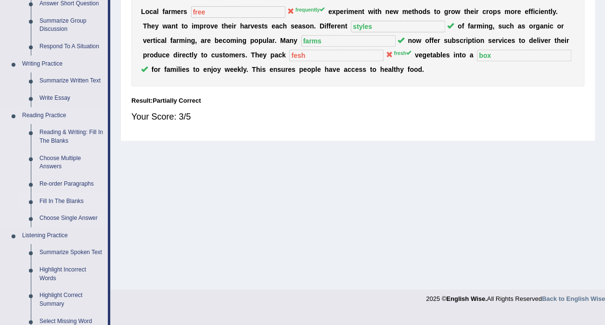
click at [72, 199] on link "Fill In The Blanks" at bounding box center [71, 201] width 73 height 17
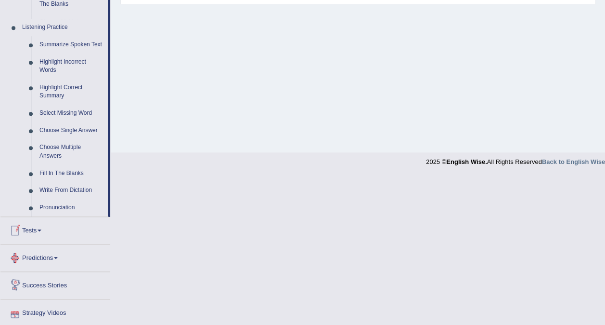
scroll to position [367, 0]
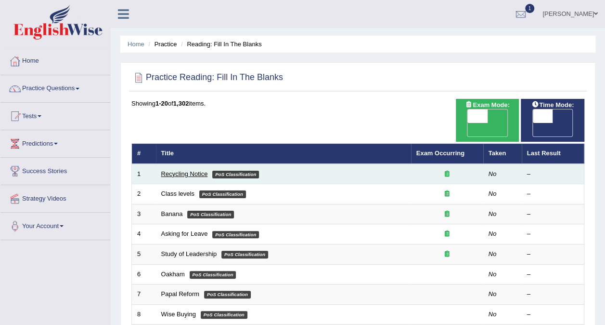
click at [182, 170] on link "Recycling Notice" at bounding box center [184, 173] width 47 height 7
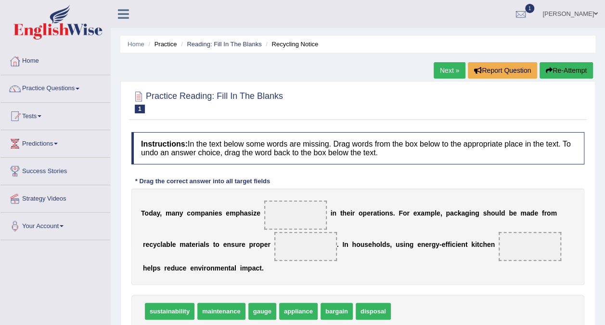
click at [76, 141] on link "Predictions" at bounding box center [55, 142] width 110 height 24
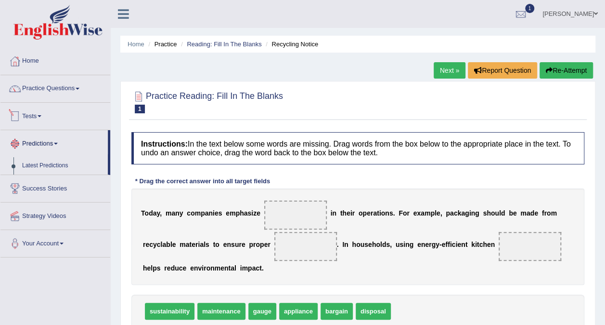
click at [77, 124] on link "Tests" at bounding box center [55, 115] width 110 height 24
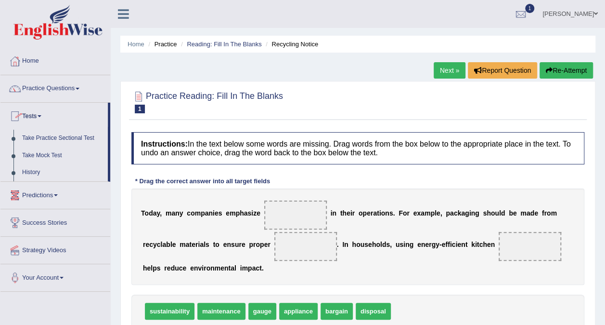
click at [81, 90] on link "Practice Questions" at bounding box center [55, 87] width 110 height 24
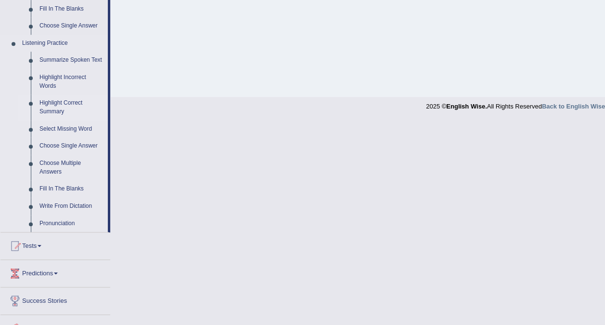
scroll to position [385, 0]
click at [59, 186] on link "Fill In The Blanks" at bounding box center [71, 188] width 73 height 17
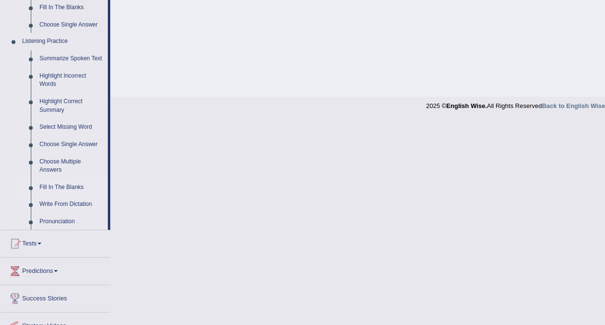
scroll to position [181, 0]
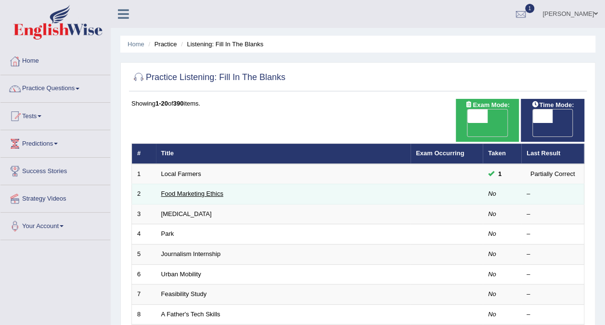
click at [203, 190] on link "Food Marketing Ethics" at bounding box center [192, 193] width 62 height 7
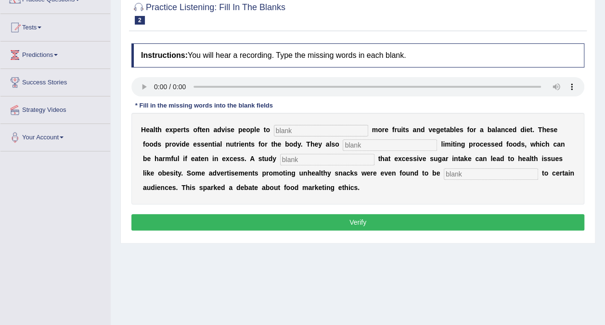
scroll to position [96, 0]
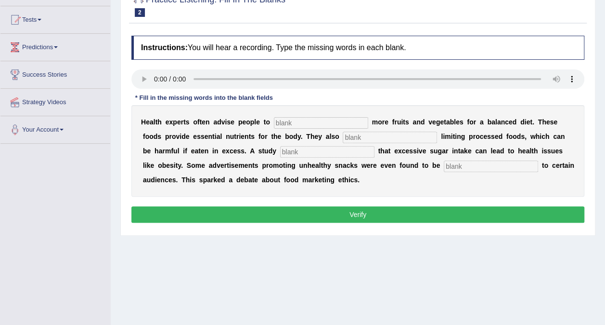
click at [282, 121] on input "text" at bounding box center [321, 123] width 94 height 12
type input "consin"
click at [343, 137] on input "text" at bounding box center [390, 137] width 94 height 12
type input "recommend"
click at [280, 146] on input "text" at bounding box center [327, 152] width 94 height 12
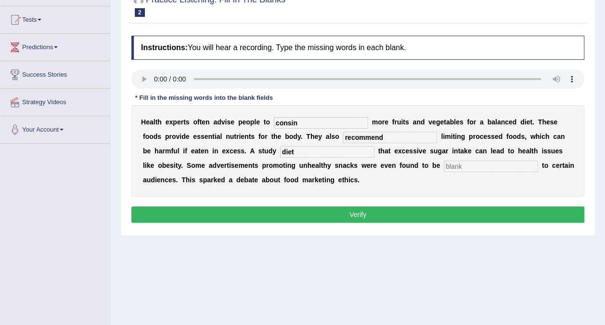
type input "diet"
click at [444, 165] on input "text" at bounding box center [491, 166] width 94 height 12
type input "fansible"
click at [314, 126] on input "consin" at bounding box center [321, 123] width 94 height 12
click at [294, 125] on input "consin" at bounding box center [321, 123] width 94 height 12
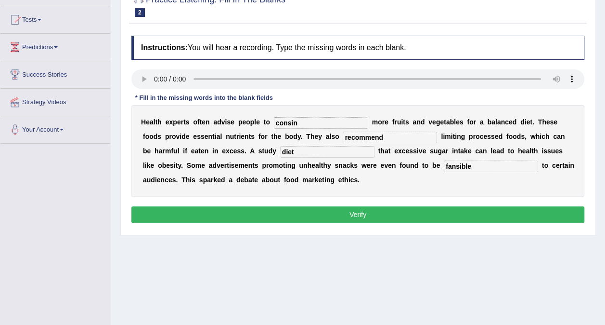
click at [350, 140] on input "recommend" at bounding box center [390, 137] width 94 height 12
click at [444, 168] on input "fansible" at bounding box center [491, 166] width 94 height 12
click at [280, 147] on input "diet" at bounding box center [327, 152] width 94 height 12
type input "diegnore"
click at [312, 122] on input "consin" at bounding box center [321, 123] width 94 height 12
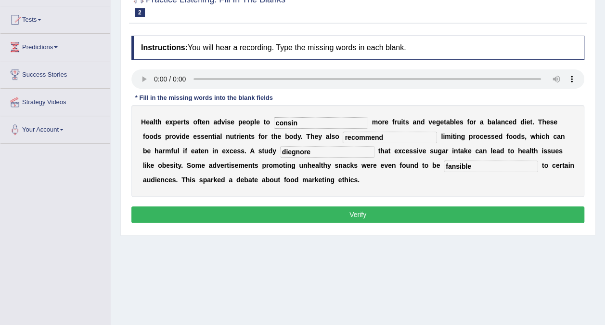
click at [324, 209] on button "Verify" at bounding box center [357, 214] width 453 height 16
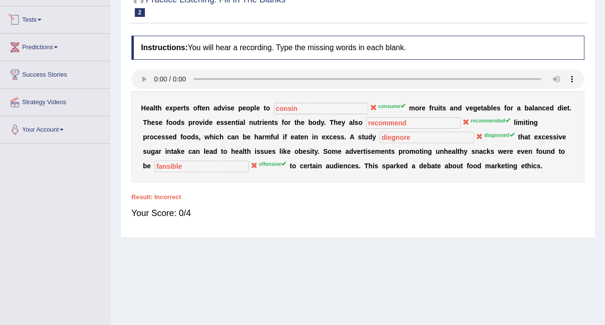
click at [45, 46] on link "Predictions" at bounding box center [55, 46] width 110 height 24
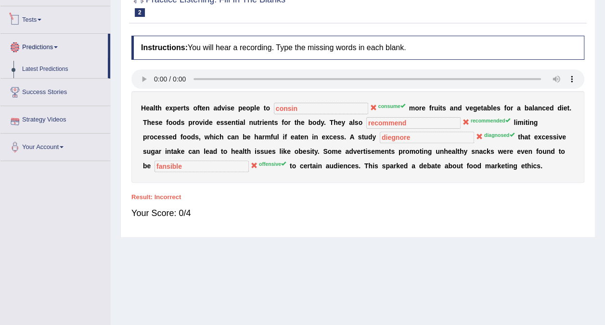
click at [56, 15] on link "Tests" at bounding box center [55, 18] width 110 height 24
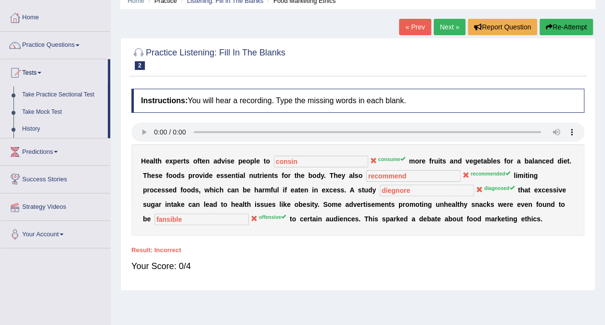
scroll to position [0, 0]
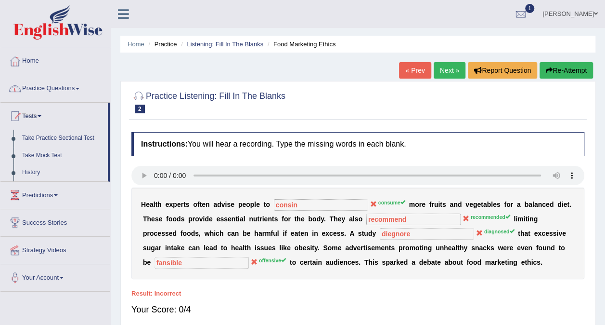
click at [92, 88] on link "Practice Questions" at bounding box center [55, 87] width 110 height 24
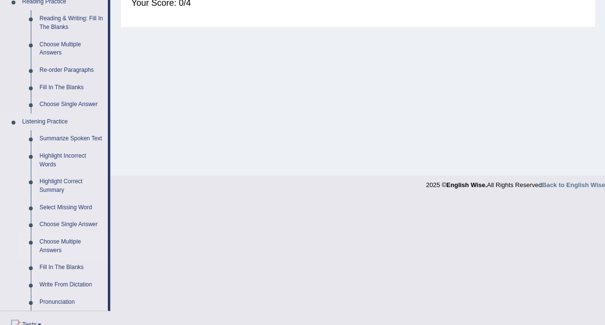
scroll to position [337, 0]
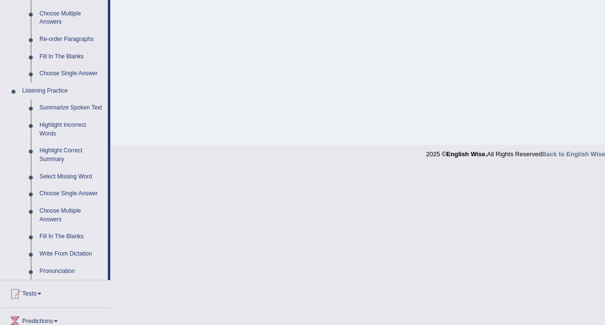
click at [71, 126] on link "Highlight Incorrect Words" at bounding box center [71, 130] width 73 height 26
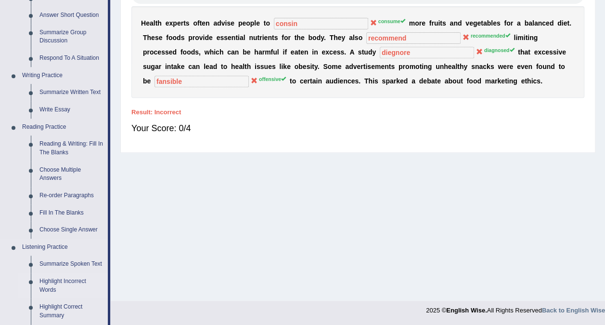
scroll to position [422, 0]
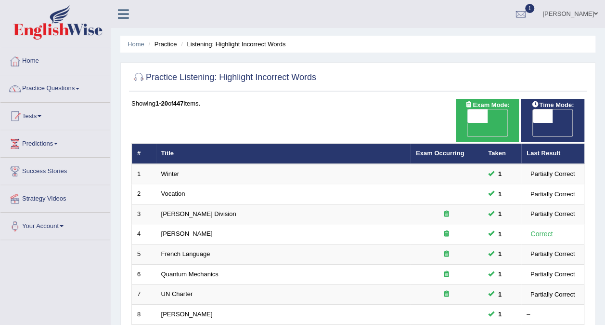
click at [71, 88] on link "Practice Questions" at bounding box center [55, 87] width 110 height 24
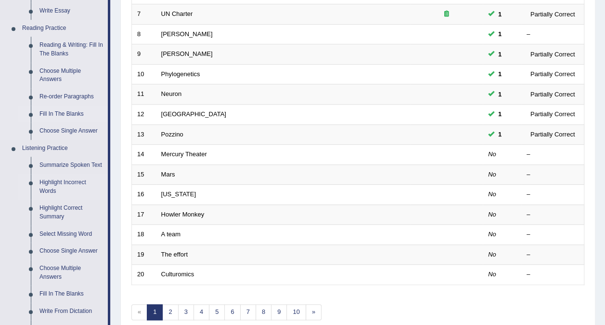
scroll to position [289, 0]
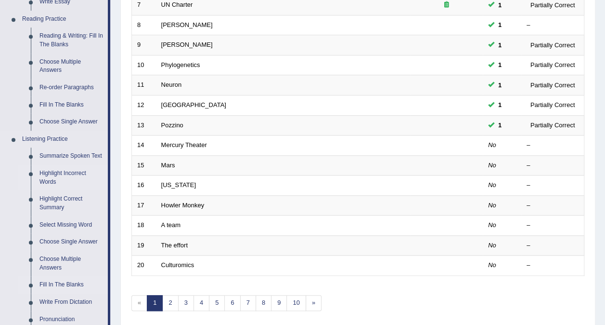
click at [65, 284] on link "Fill In The Blanks" at bounding box center [71, 284] width 73 height 17
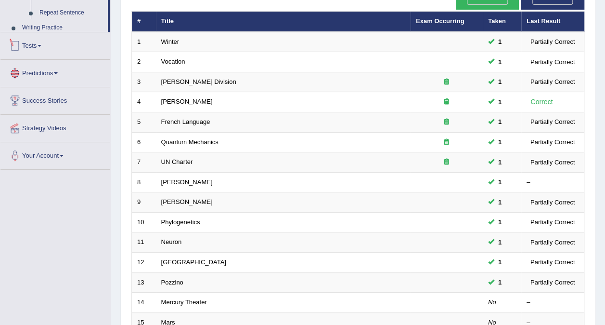
scroll to position [308, 0]
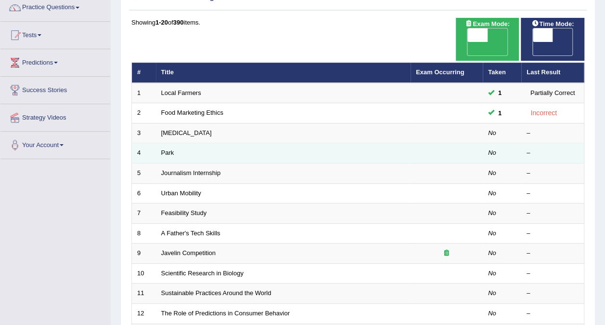
scroll to position [96, 0]
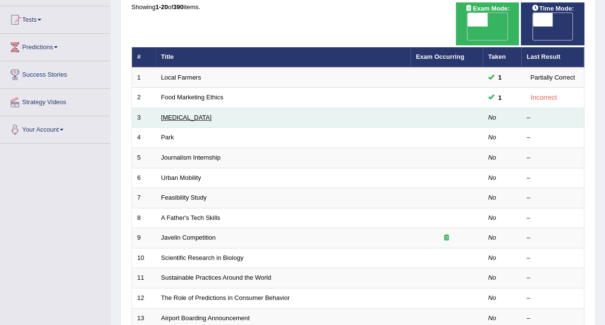
click at [197, 114] on link "[MEDICAL_DATA]" at bounding box center [186, 117] width 51 height 7
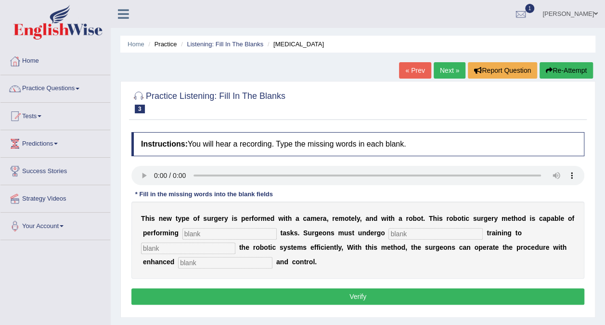
scroll to position [96, 0]
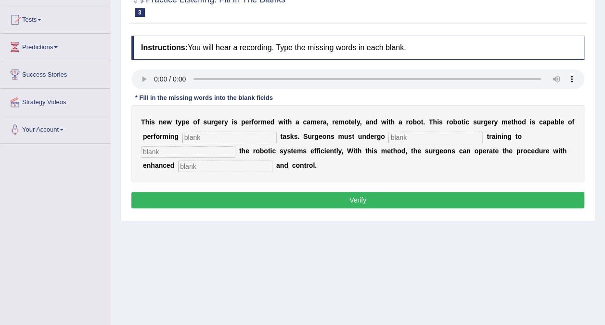
click at [234, 136] on input "text" at bounding box center [230, 137] width 94 height 12
type input "com"
click at [403, 138] on input "text" at bounding box center [436, 137] width 94 height 12
click at [236, 146] on input "text" at bounding box center [188, 152] width 94 height 12
click at [273, 160] on input "text" at bounding box center [225, 166] width 94 height 12
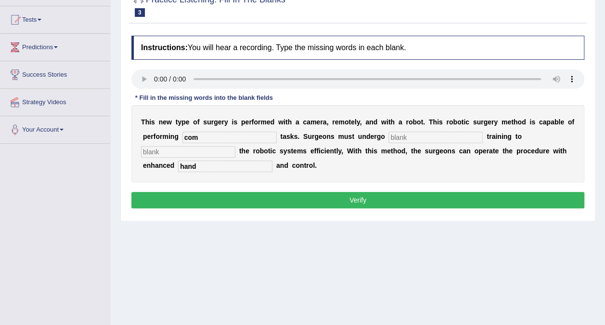
type input "hand"
click at [241, 136] on input "com" at bounding box center [230, 137] width 94 height 12
type input "complex"
click at [389, 137] on input "text" at bounding box center [436, 137] width 94 height 12
type input "new"
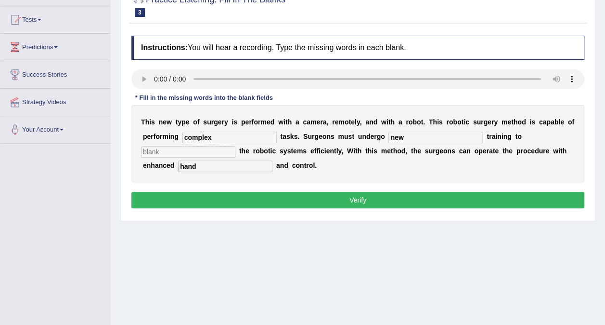
click at [236, 146] on input "text" at bounding box center [188, 152] width 94 height 12
type input "automatic"
click at [246, 137] on input "complex" at bounding box center [230, 137] width 94 height 12
type input "complexed"
click at [274, 198] on button "Verify" at bounding box center [357, 200] width 453 height 16
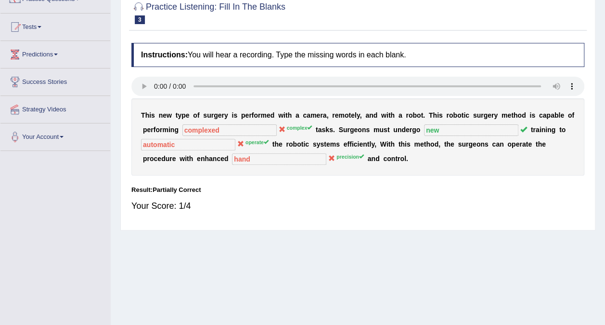
scroll to position [0, 0]
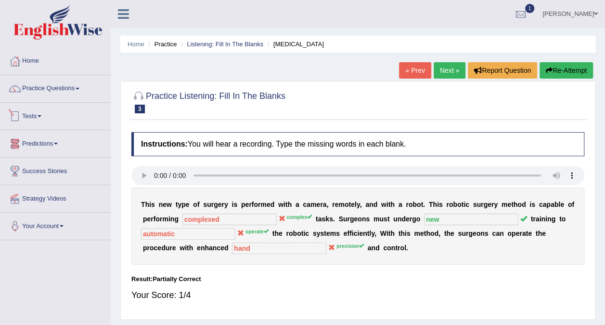
click at [79, 99] on li "Practice Questions Speaking Practice Read Aloud Repeat Sentence Describe Image …" at bounding box center [55, 88] width 110 height 27
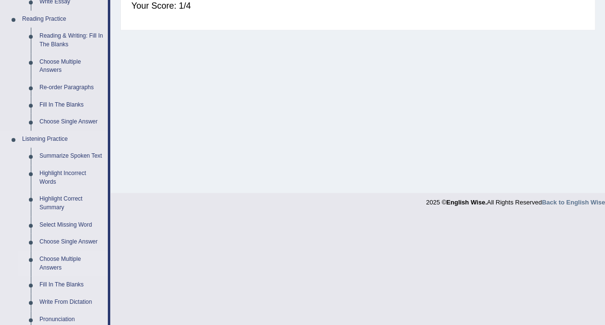
scroll to position [337, 0]
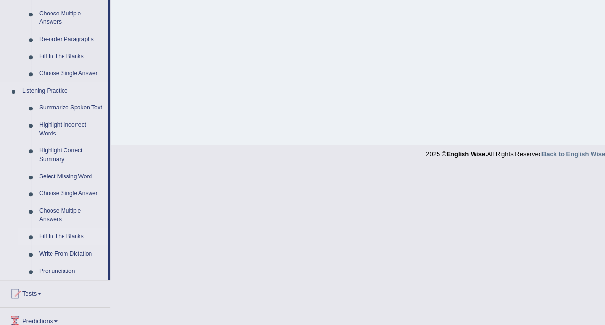
click at [75, 236] on link "Fill In The Blanks" at bounding box center [71, 236] width 73 height 17
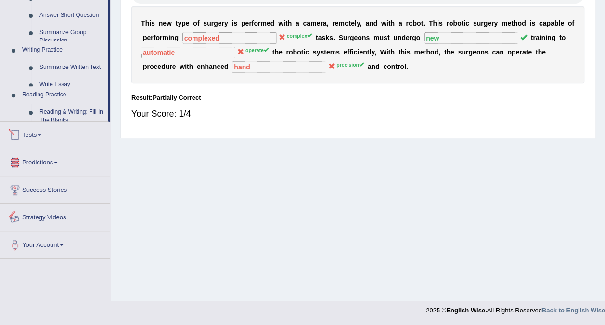
scroll to position [393, 0]
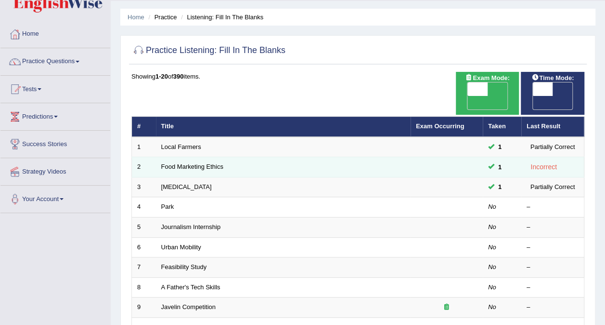
scroll to position [48, 0]
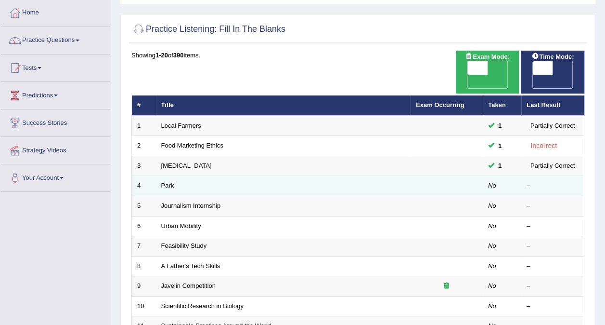
click at [164, 176] on td "Park" at bounding box center [283, 186] width 255 height 20
click at [171, 182] on link "Park" at bounding box center [167, 185] width 13 height 7
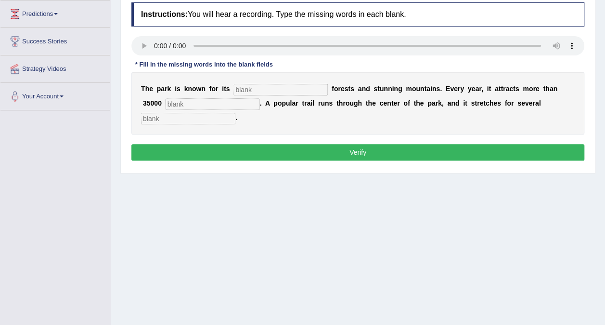
scroll to position [144, 0]
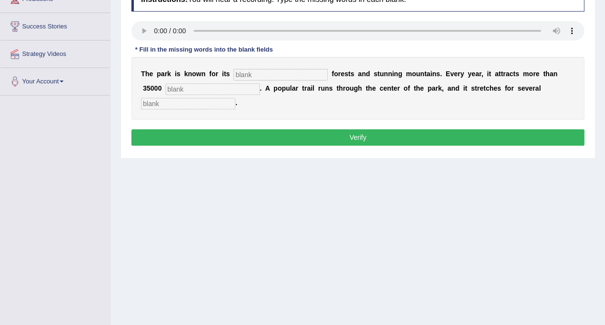
click at [258, 73] on input "text" at bounding box center [281, 75] width 94 height 12
type input "unik"
click at [220, 87] on input "text" at bounding box center [213, 89] width 94 height 12
type input "visiter"
click at [236, 98] on input "text" at bounding box center [188, 104] width 94 height 12
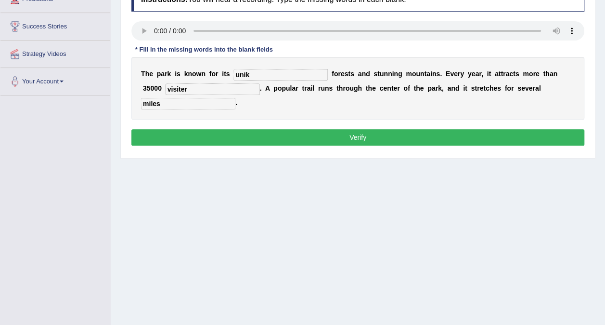
type input "miles"
click at [302, 75] on input "unik" at bounding box center [281, 75] width 94 height 12
type input "unique"
click at [213, 87] on input "visiter" at bounding box center [213, 89] width 94 height 12
type input "visiters"
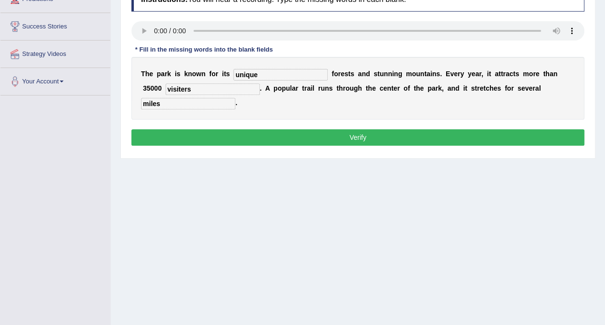
click at [496, 139] on button "Verify" at bounding box center [357, 137] width 453 height 16
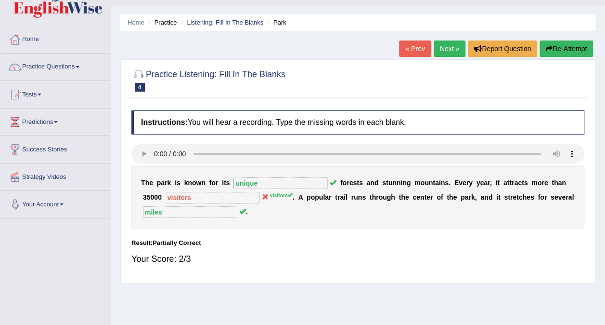
scroll to position [0, 0]
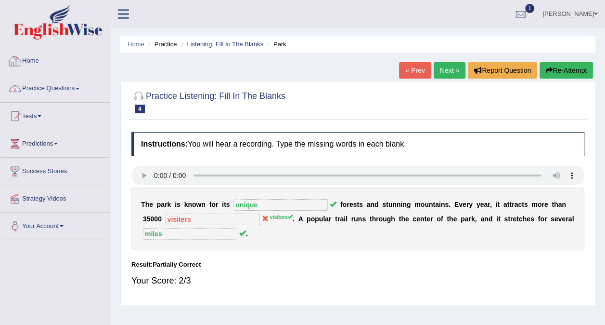
click at [82, 83] on link "Practice Questions" at bounding box center [55, 87] width 110 height 24
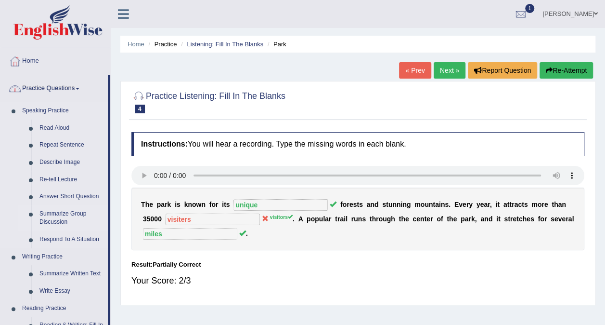
scroll to position [193, 0]
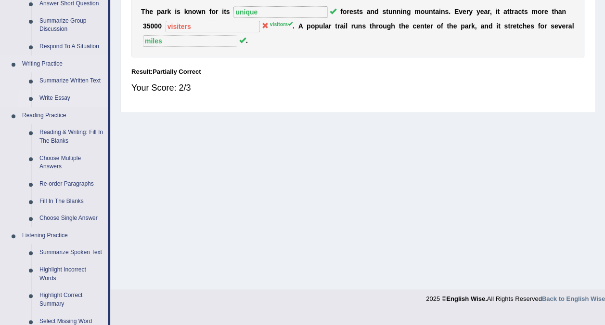
click at [61, 97] on link "Write Essay" at bounding box center [71, 98] width 73 height 17
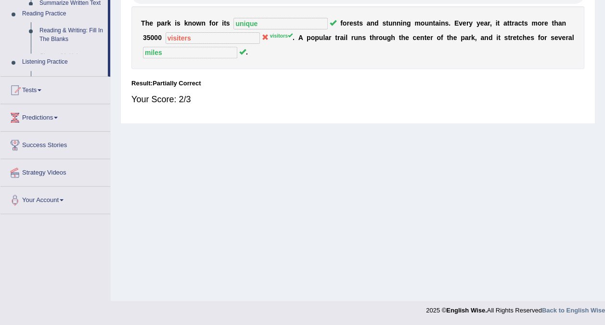
scroll to position [181, 0]
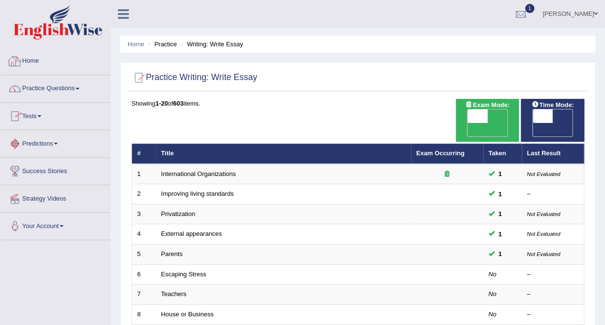
scroll to position [96, 0]
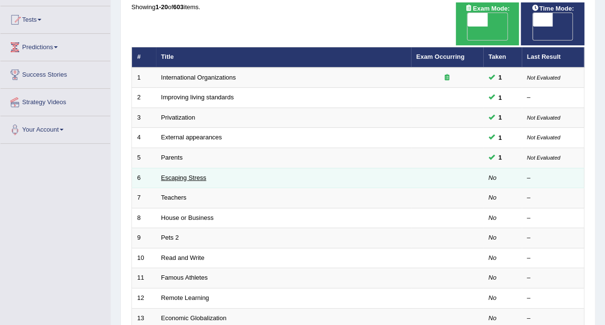
click at [204, 174] on link "Escaping Stress" at bounding box center [183, 177] width 45 height 7
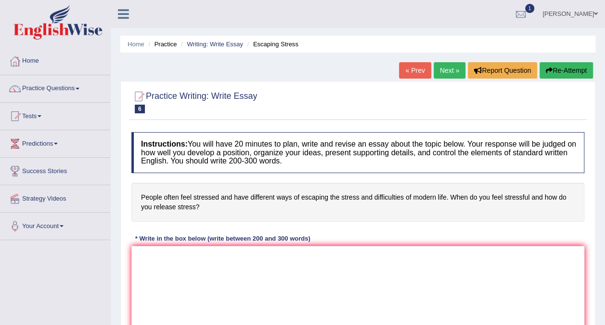
scroll to position [96, 0]
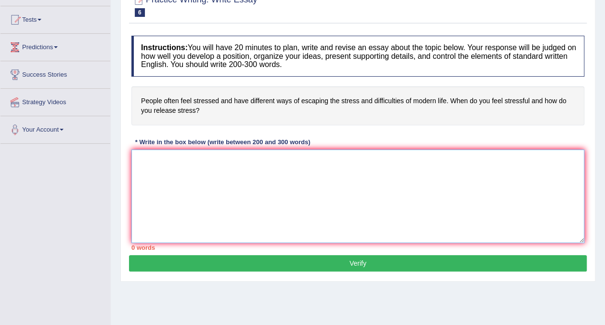
click at [179, 186] on textarea at bounding box center [357, 195] width 453 height 93
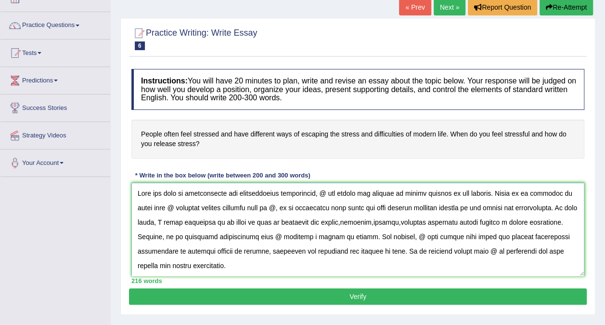
scroll to position [48, 0]
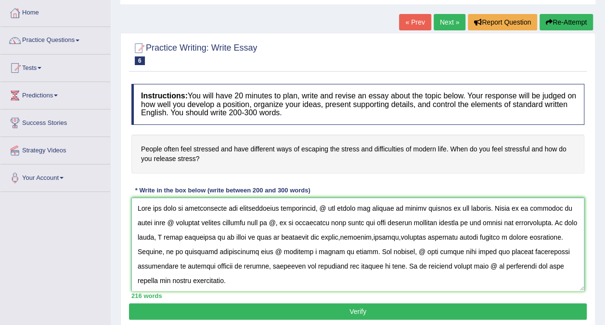
click at [328, 209] on textarea at bounding box center [357, 243] width 453 height 93
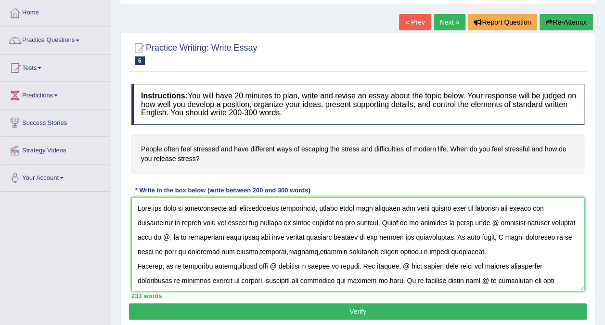
click at [168, 237] on textarea at bounding box center [357, 243] width 453 height 93
click at [489, 221] on textarea at bounding box center [357, 243] width 453 height 93
click at [192, 238] on textarea at bounding box center [357, 243] width 453 height 93
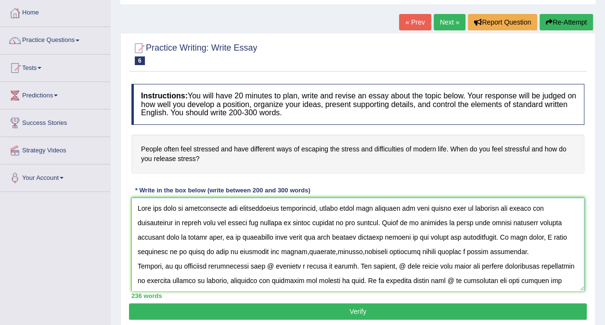
click at [227, 236] on textarea at bounding box center [357, 243] width 453 height 93
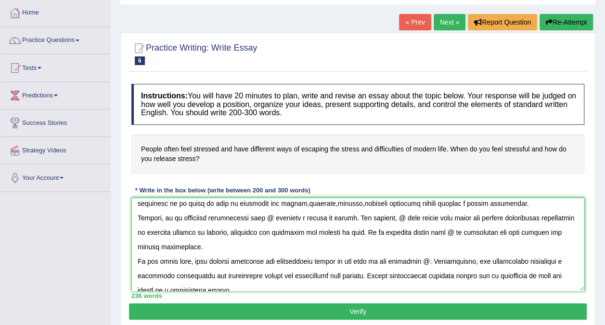
click at [266, 218] on textarea at bounding box center [357, 243] width 453 height 93
click at [411, 219] on textarea at bounding box center [357, 243] width 453 height 93
click at [413, 216] on textarea at bounding box center [357, 243] width 453 height 93
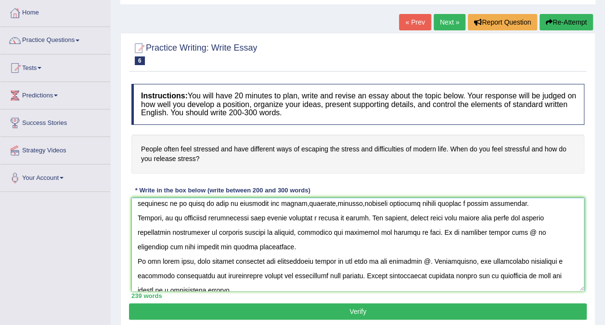
click at [511, 234] on textarea at bounding box center [357, 243] width 453 height 93
click at [527, 232] on textarea at bounding box center [357, 243] width 453 height 93
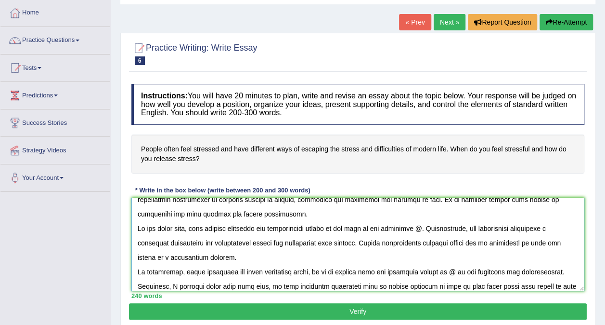
scroll to position [96, 0]
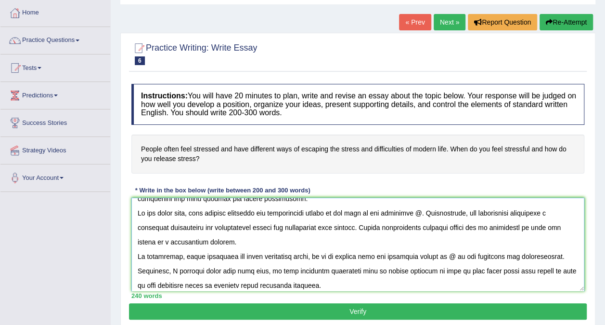
click at [432, 213] on textarea at bounding box center [357, 243] width 453 height 93
drag, startPoint x: 475, startPoint y: 213, endPoint x: 482, endPoint y: 215, distance: 7.4
click at [477, 213] on textarea at bounding box center [357, 243] width 453 height 93
click at [495, 209] on textarea at bounding box center [357, 243] width 453 height 93
click at [474, 213] on textarea at bounding box center [357, 243] width 453 height 93
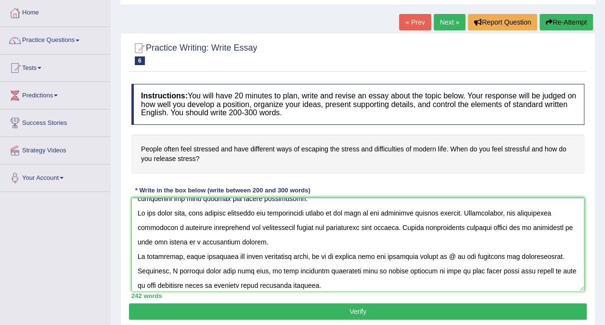
click at [450, 258] on textarea at bounding box center [357, 243] width 453 height 93
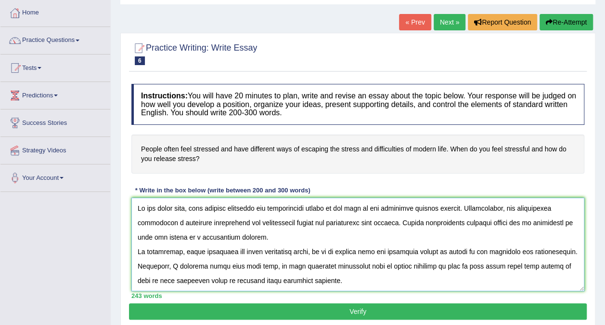
scroll to position [0, 0]
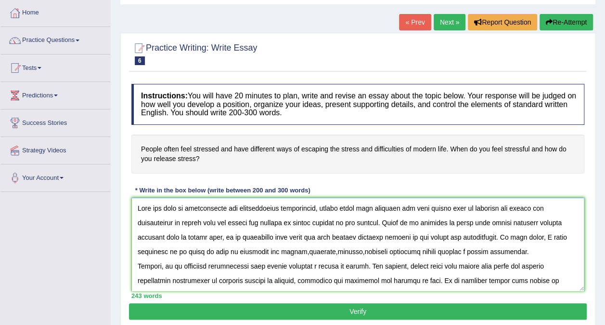
click at [544, 238] on textarea at bounding box center [357, 243] width 453 height 93
click at [302, 253] on textarea at bounding box center [357, 243] width 453 height 93
click at [300, 253] on textarea at bounding box center [357, 243] width 453 height 93
click at [331, 250] on textarea at bounding box center [357, 243] width 453 height 93
click at [356, 252] on textarea at bounding box center [357, 243] width 453 height 93
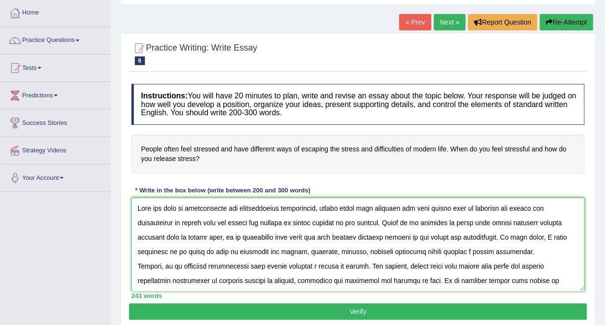
click at [159, 266] on textarea at bounding box center [357, 243] width 453 height 93
drag, startPoint x: 158, startPoint y: 266, endPoint x: 165, endPoint y: 266, distance: 7.2
click at [158, 266] on textarea at bounding box center [357, 243] width 453 height 93
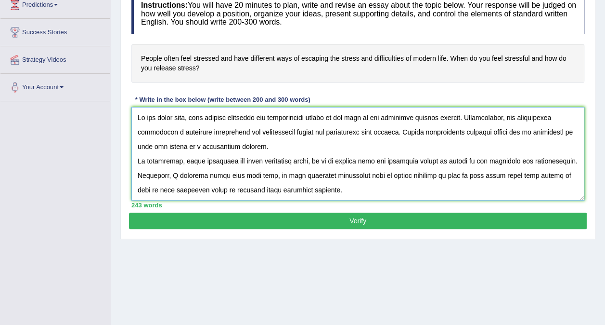
scroll to position [144, 0]
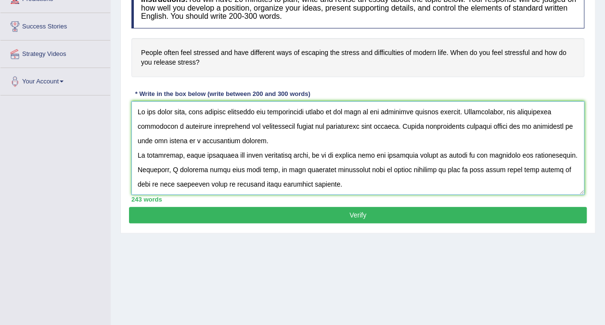
type textarea "With the rise of urbanisation and technological development, people often feel …"
click at [332, 209] on button "Verify" at bounding box center [358, 215] width 458 height 16
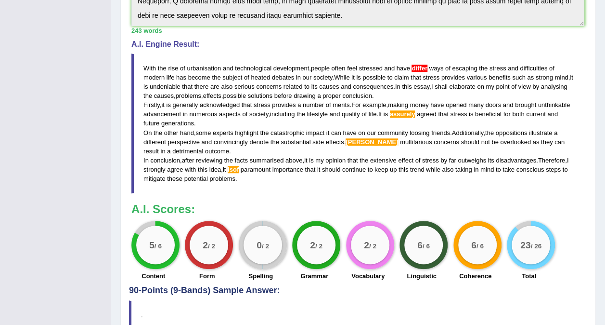
scroll to position [300, 0]
